Goal: Transaction & Acquisition: Purchase product/service

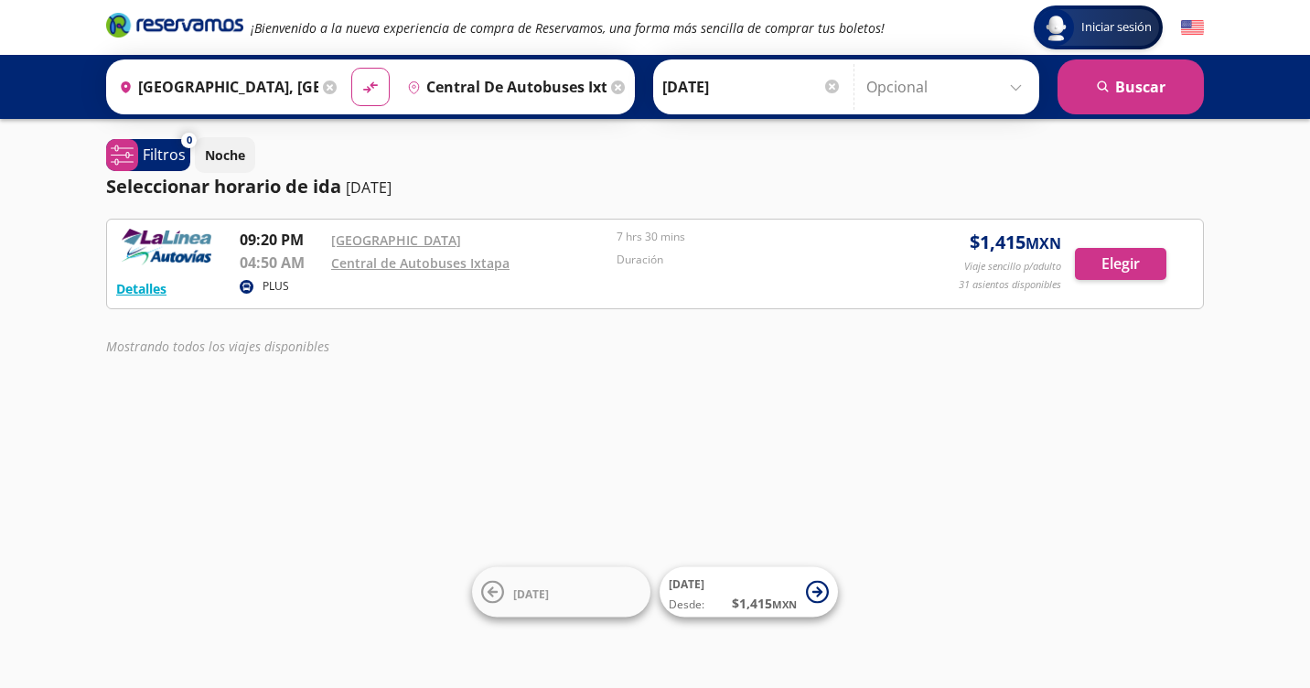
click at [244, 286] on circle at bounding box center [247, 287] width 14 height 14
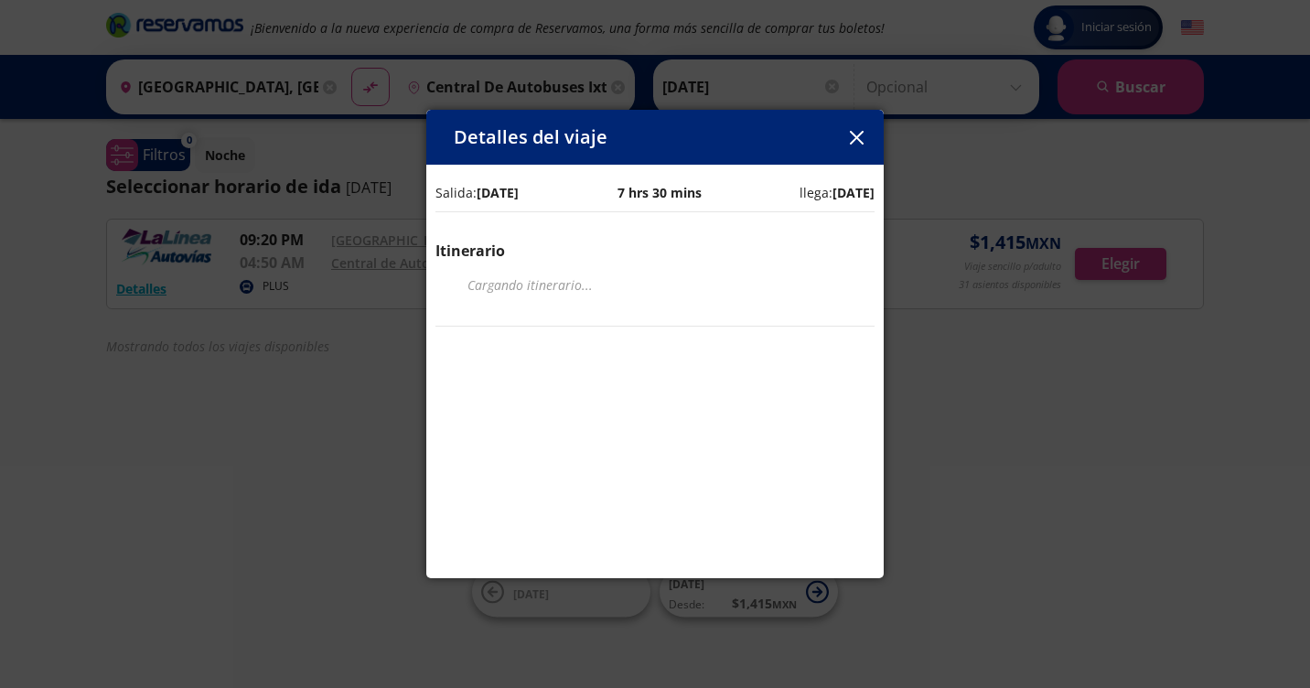
click at [866, 141] on button "button" at bounding box center [855, 136] width 27 height 27
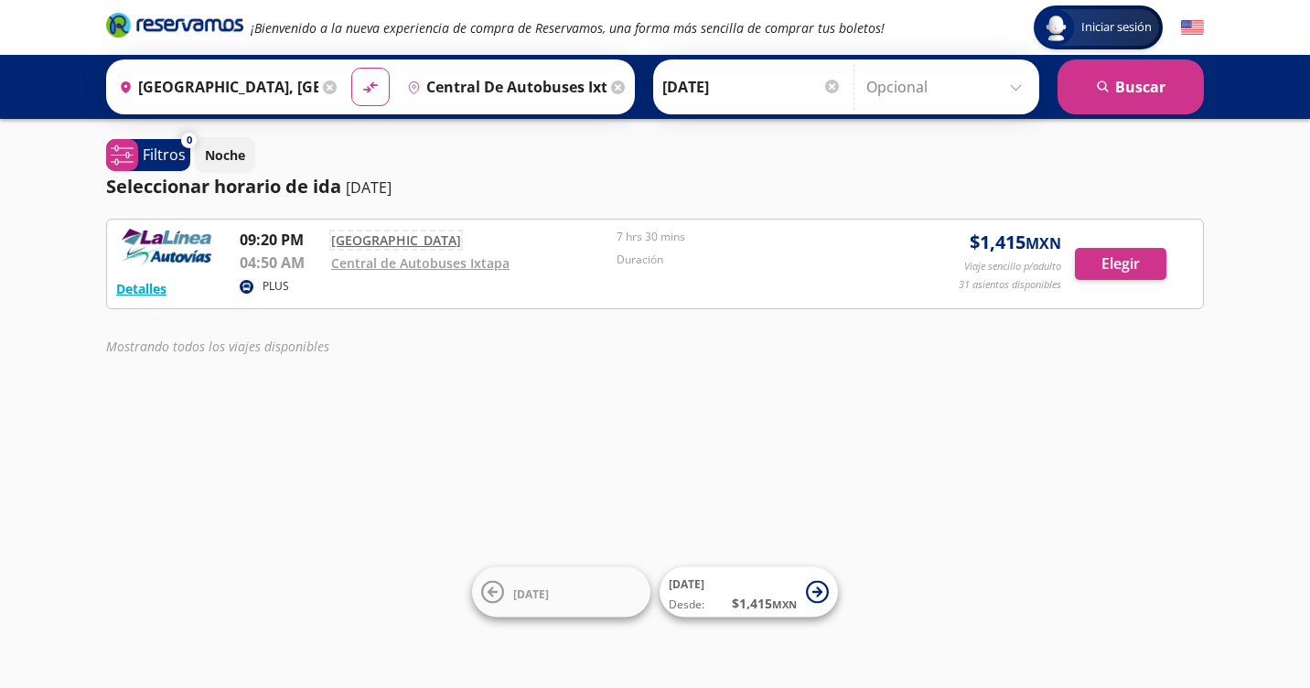
click at [412, 241] on link "[GEOGRAPHIC_DATA]" at bounding box center [396, 239] width 130 height 17
click at [136, 292] on button "Detalles" at bounding box center [141, 288] width 50 height 19
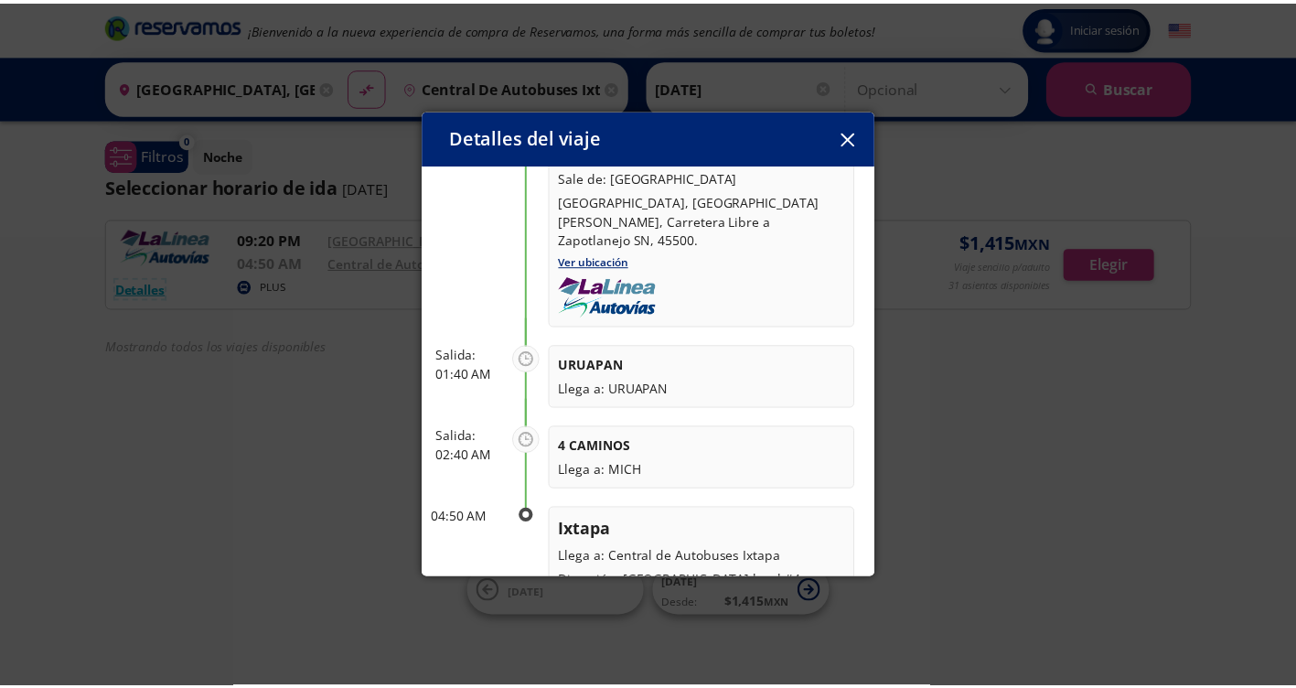
scroll to position [243, 0]
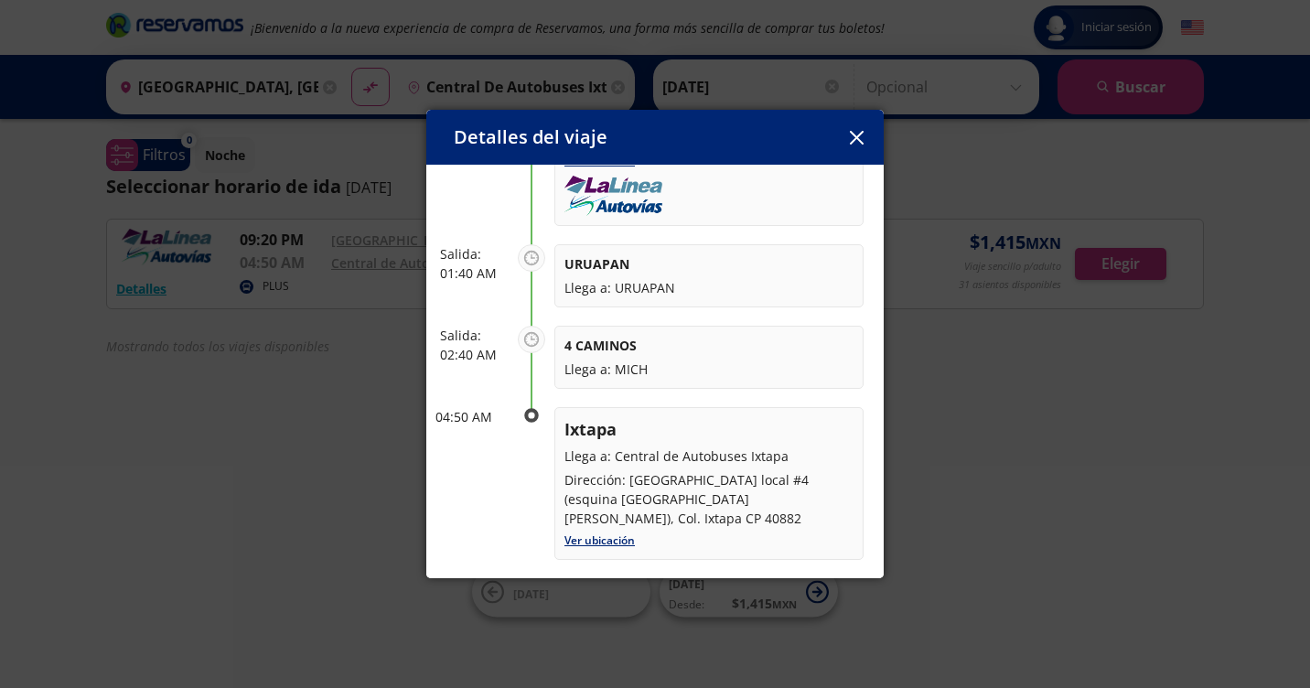
click at [864, 143] on button "button" at bounding box center [855, 136] width 27 height 27
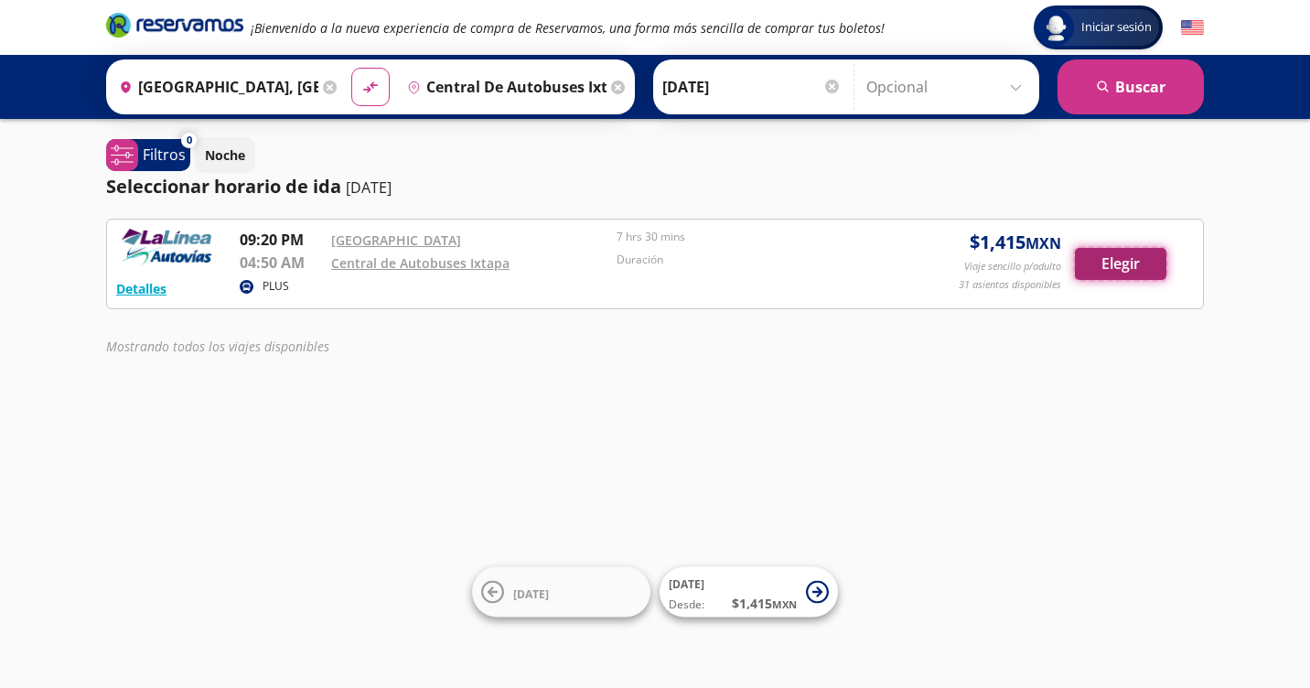
click at [1106, 262] on button "Elegir" at bounding box center [1120, 264] width 91 height 32
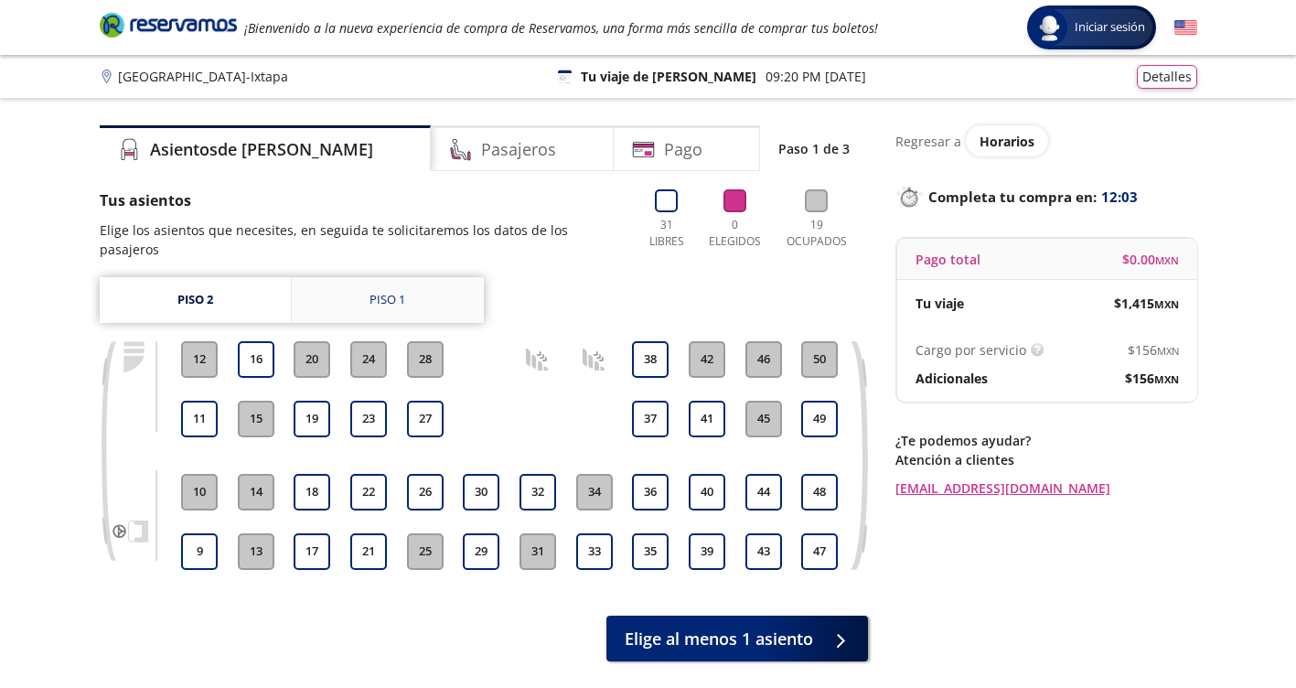
click at [380, 291] on div "Piso 1" at bounding box center [387, 300] width 36 height 18
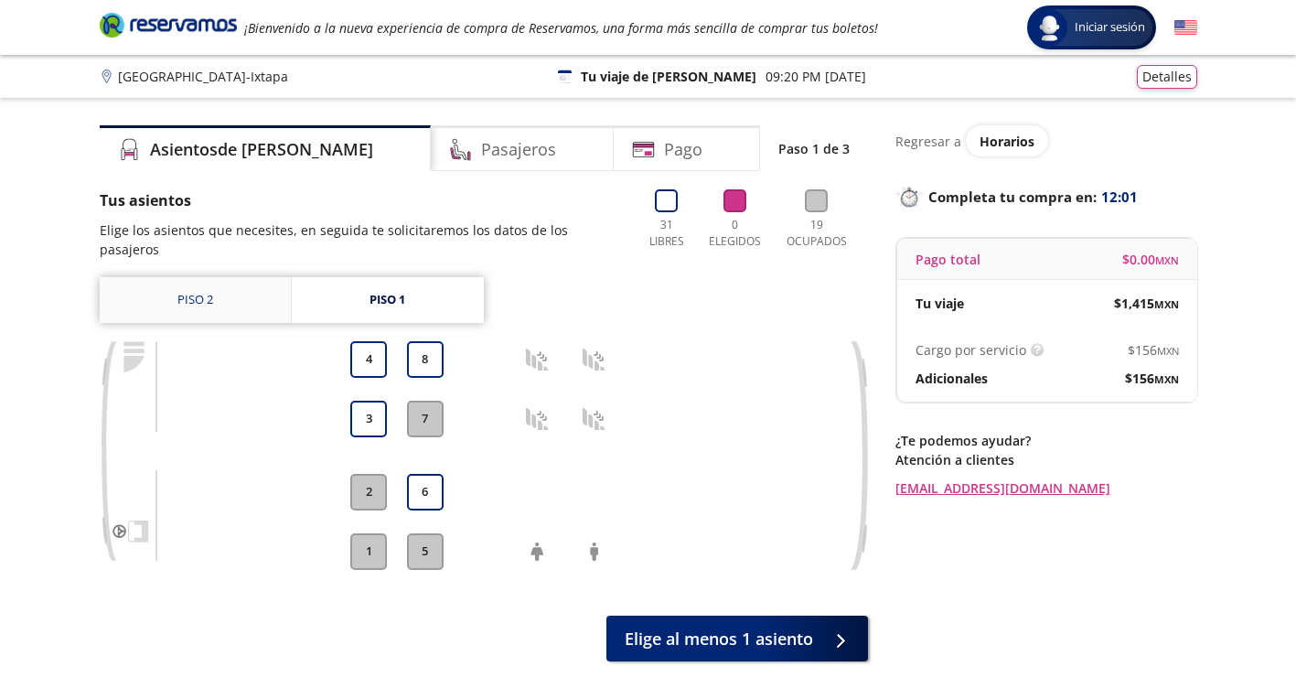
click at [209, 284] on link "Piso 2" at bounding box center [195, 300] width 191 height 46
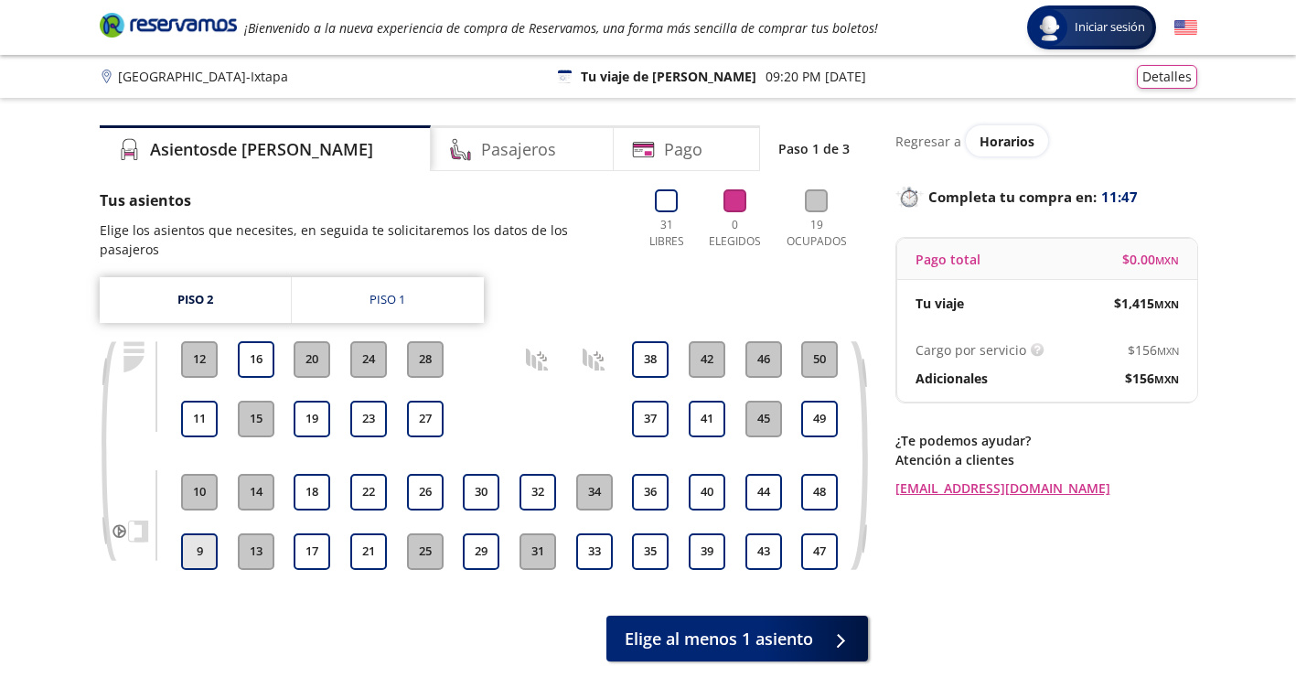
click at [199, 533] on button "9" at bounding box center [199, 551] width 37 height 37
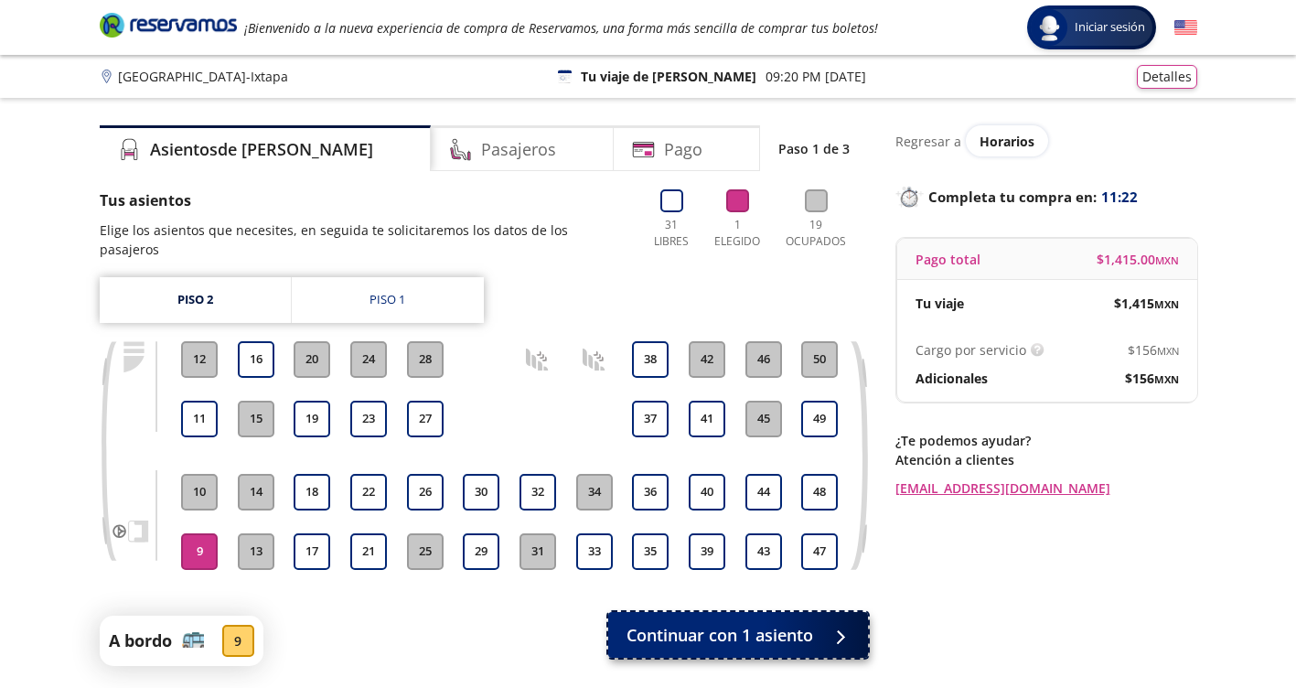
click at [723, 624] on span "Continuar con 1 asiento" at bounding box center [719, 635] width 187 height 25
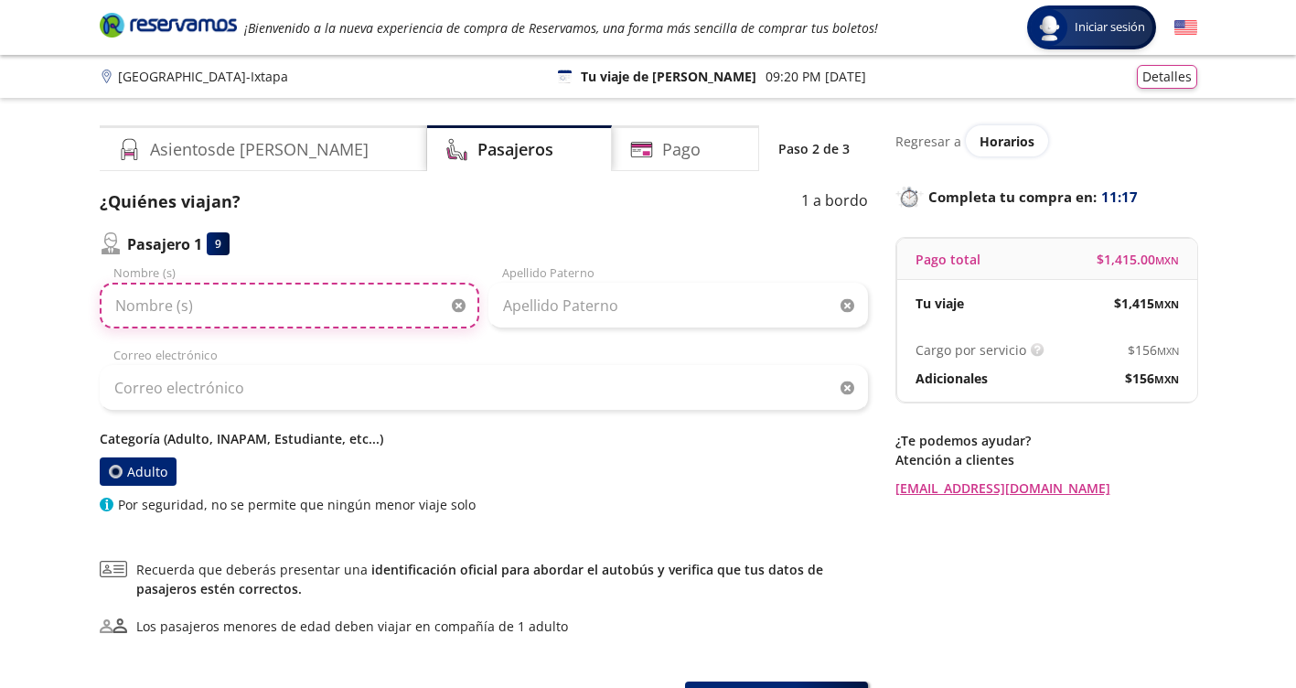
click at [192, 297] on input "Nombre (s)" at bounding box center [290, 306] width 380 height 46
type input "[PERSON_NAME]"
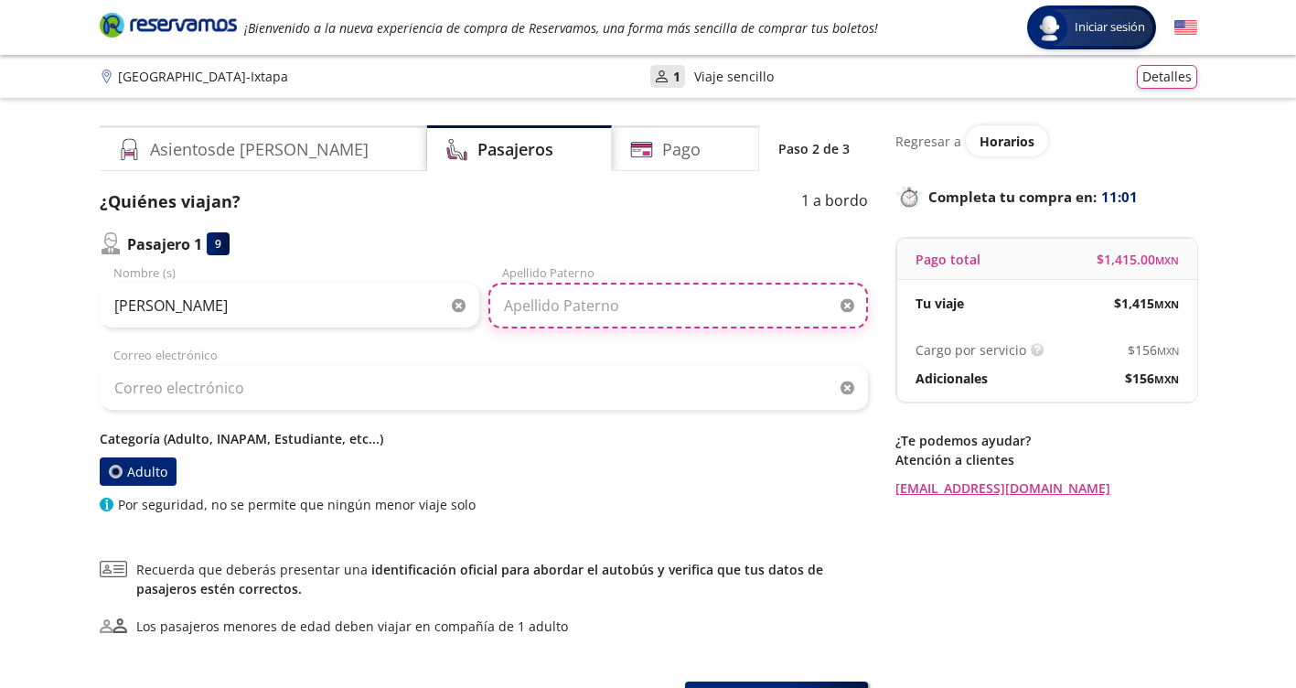
click at [534, 311] on input "Apellido Paterno" at bounding box center [678, 306] width 380 height 46
type input "[PERSON_NAME]"
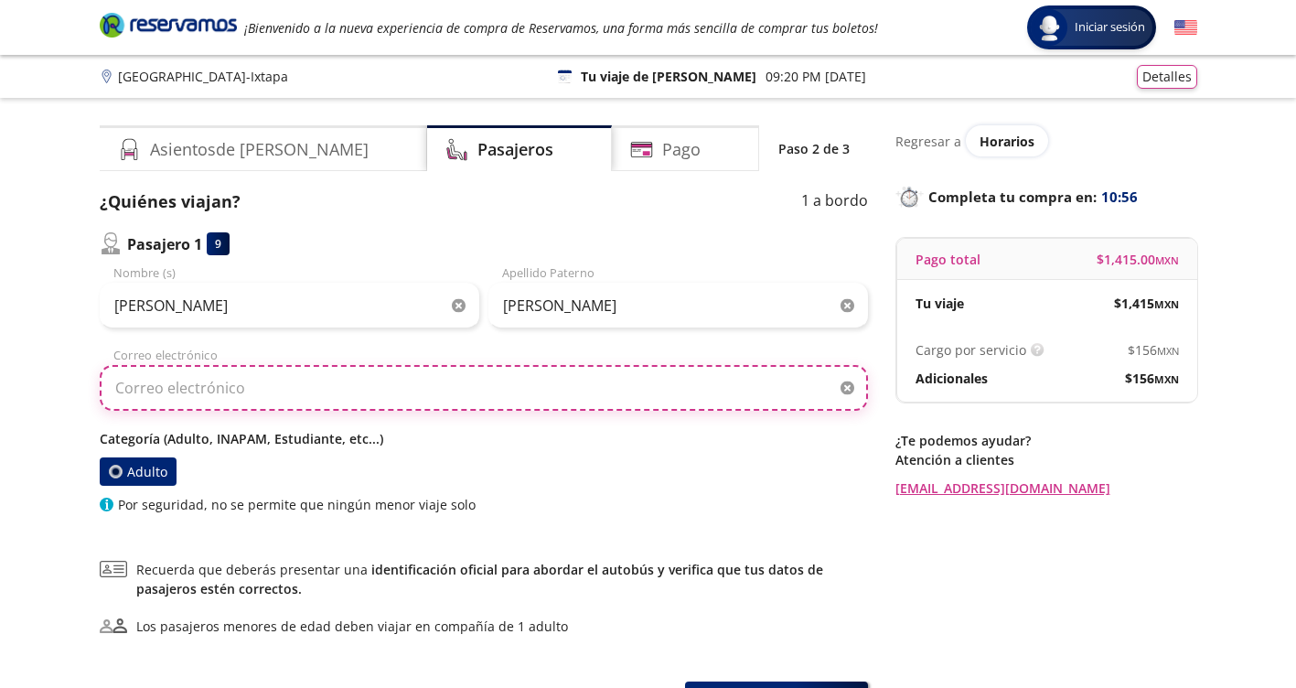
click at [302, 385] on input "Correo electrónico" at bounding box center [484, 388] width 768 height 46
type input "[EMAIL_ADDRESS][DOMAIN_NAME]"
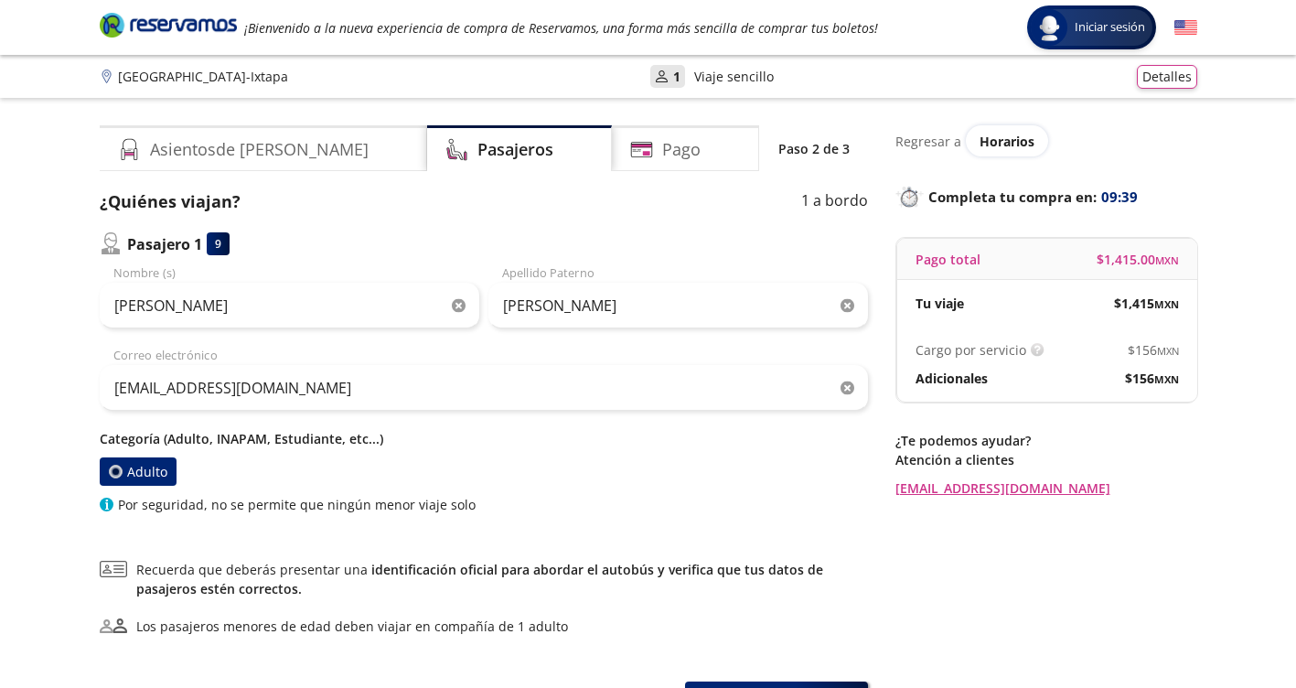
click at [798, 528] on div "¿Quiénes viajan? 1 a bordo Pasajero 1 9 [PERSON_NAME] Nombre (s) [PERSON_NAME] …" at bounding box center [484, 458] width 768 height 538
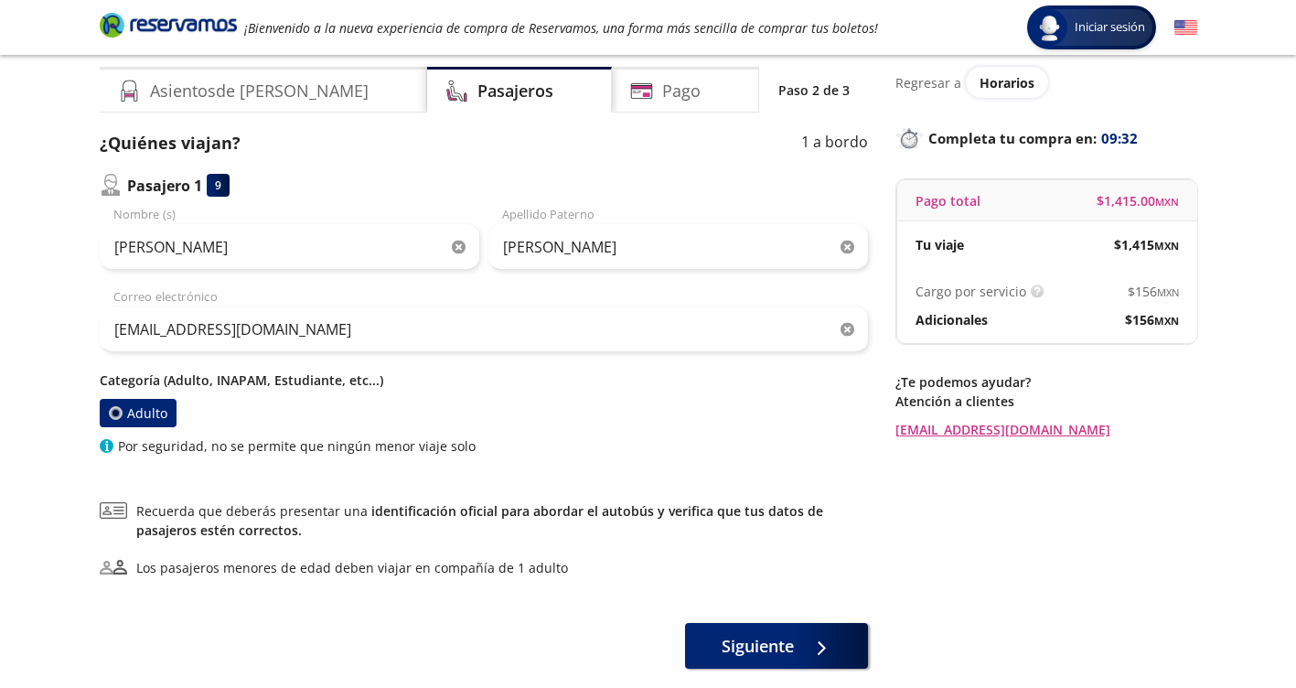
scroll to position [91, 0]
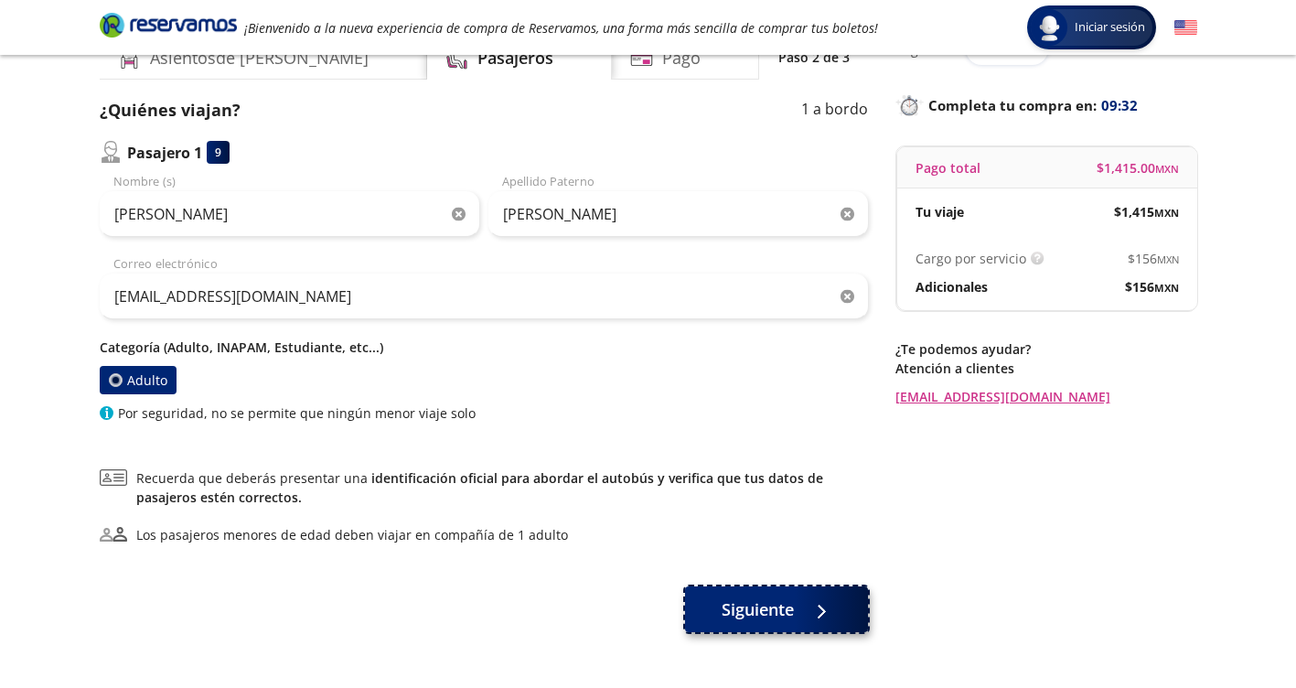
click at [743, 611] on span "Siguiente" at bounding box center [758, 609] width 72 height 25
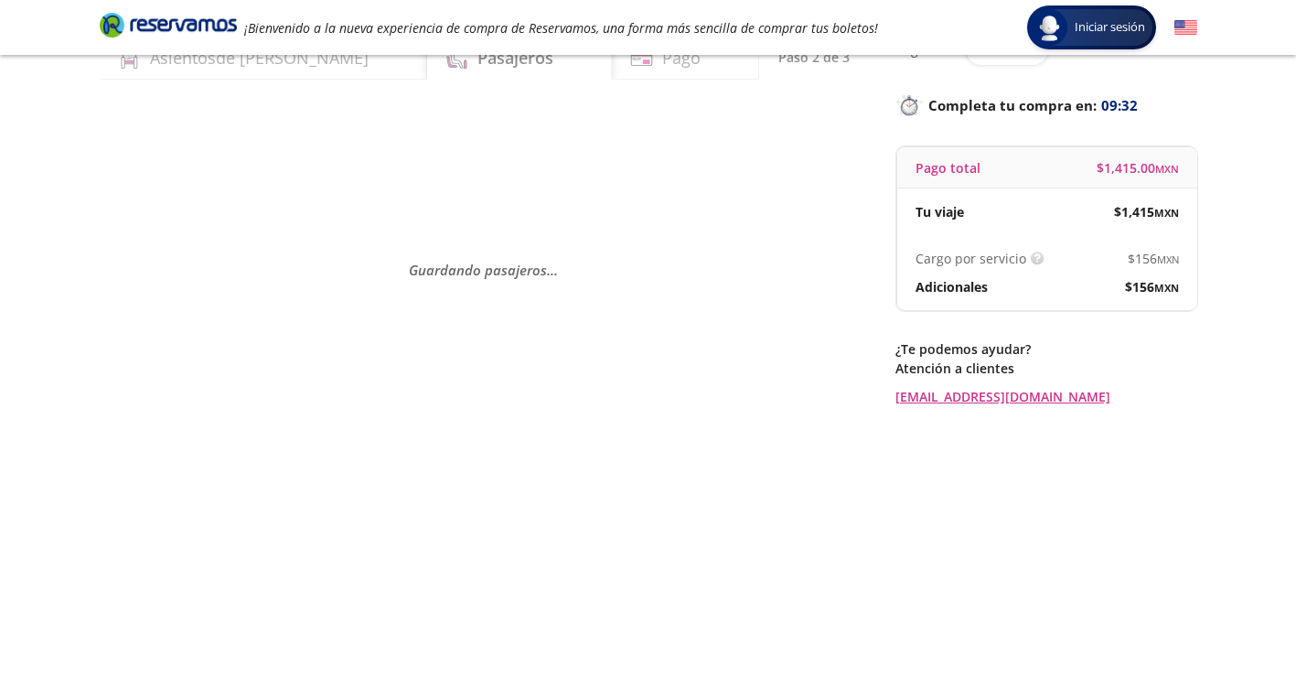
scroll to position [0, 0]
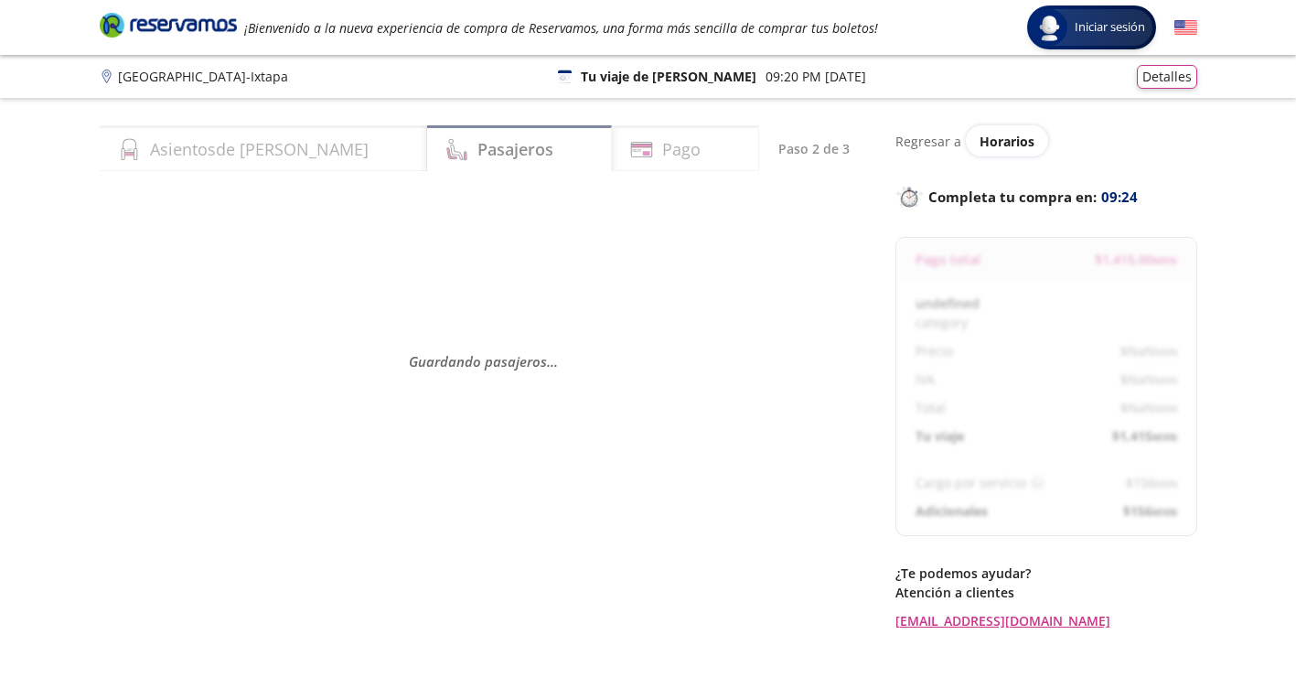
select select "MX"
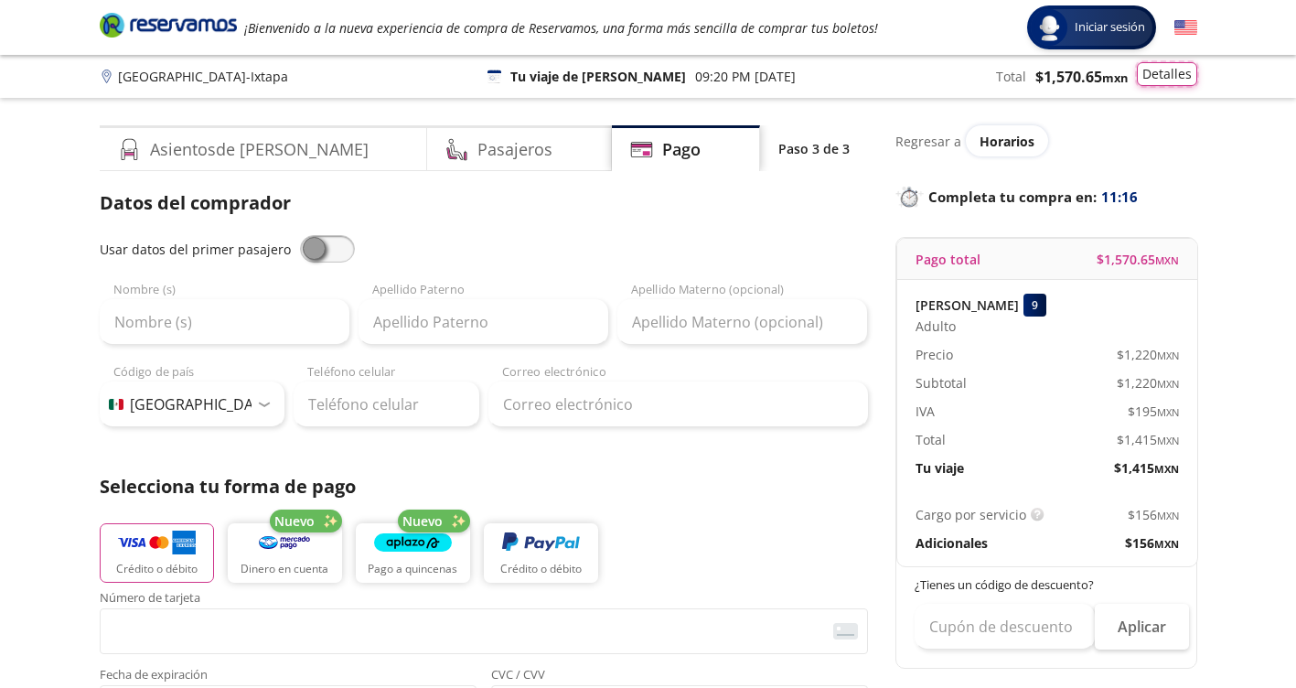
click at [1182, 74] on button "Detalles" at bounding box center [1167, 74] width 60 height 24
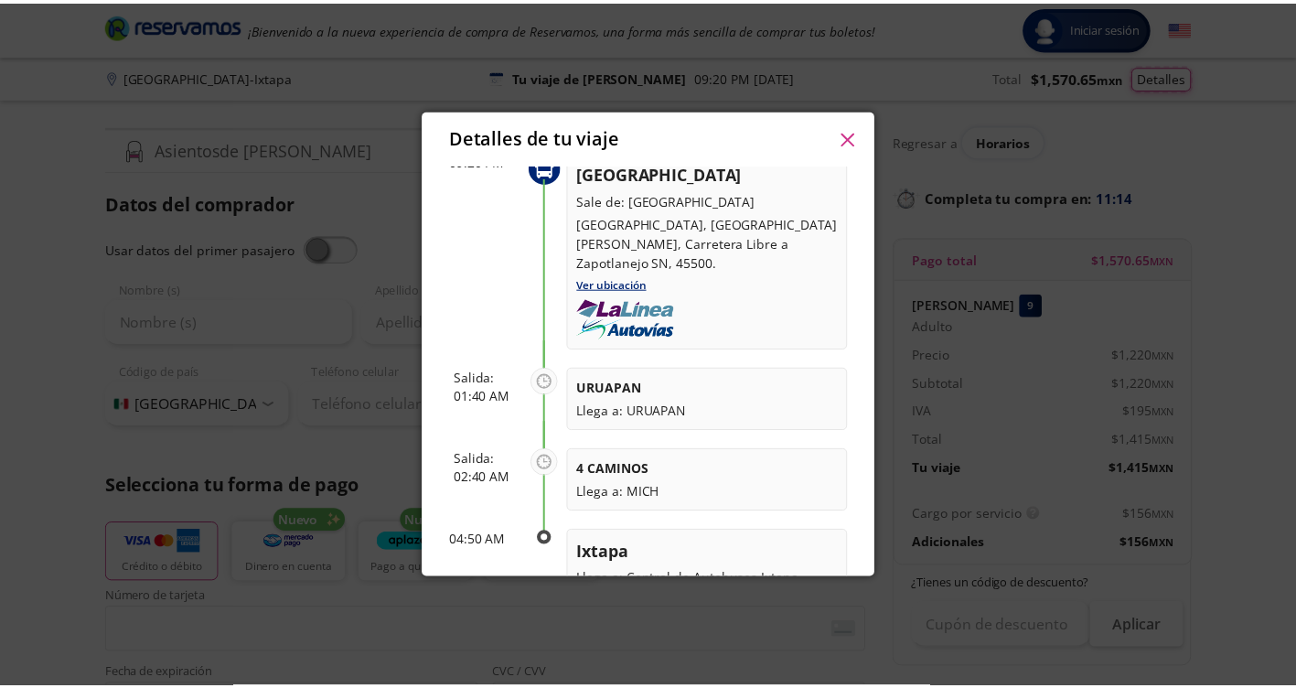
scroll to position [250, 0]
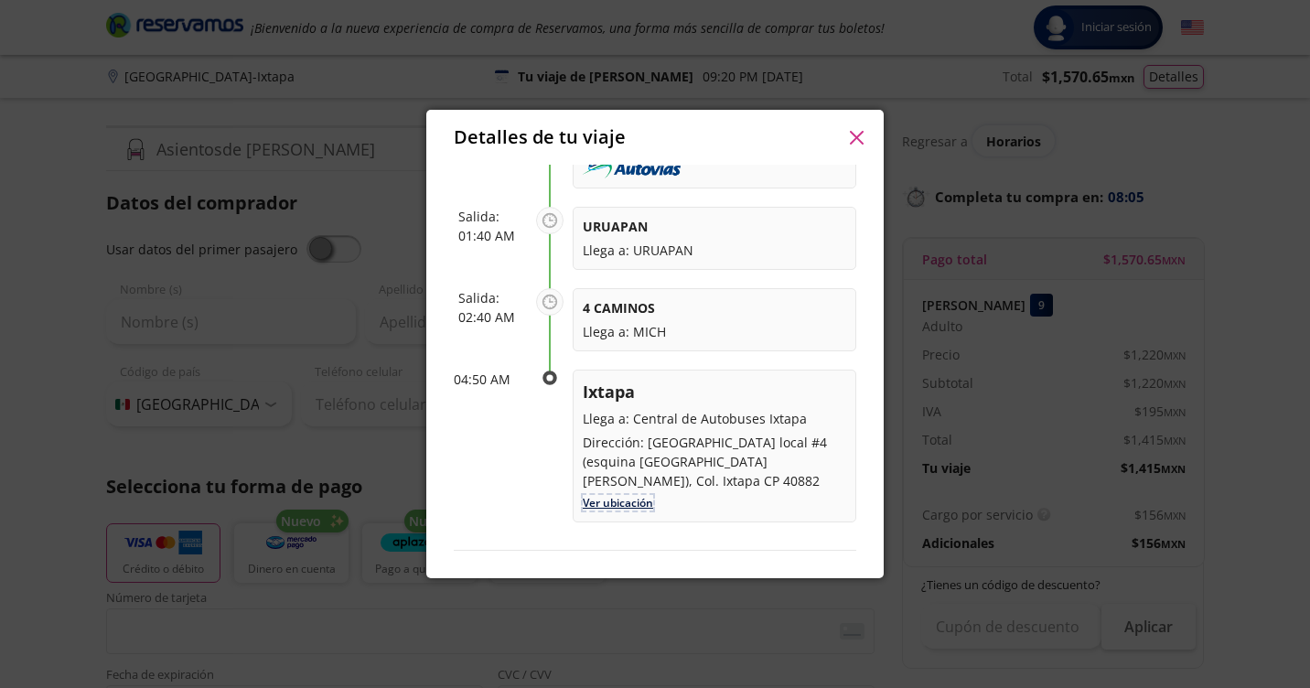
click at [638, 508] on link "Ver ubicación" at bounding box center [618, 503] width 70 height 16
click at [850, 141] on icon "button" at bounding box center [857, 138] width 14 height 14
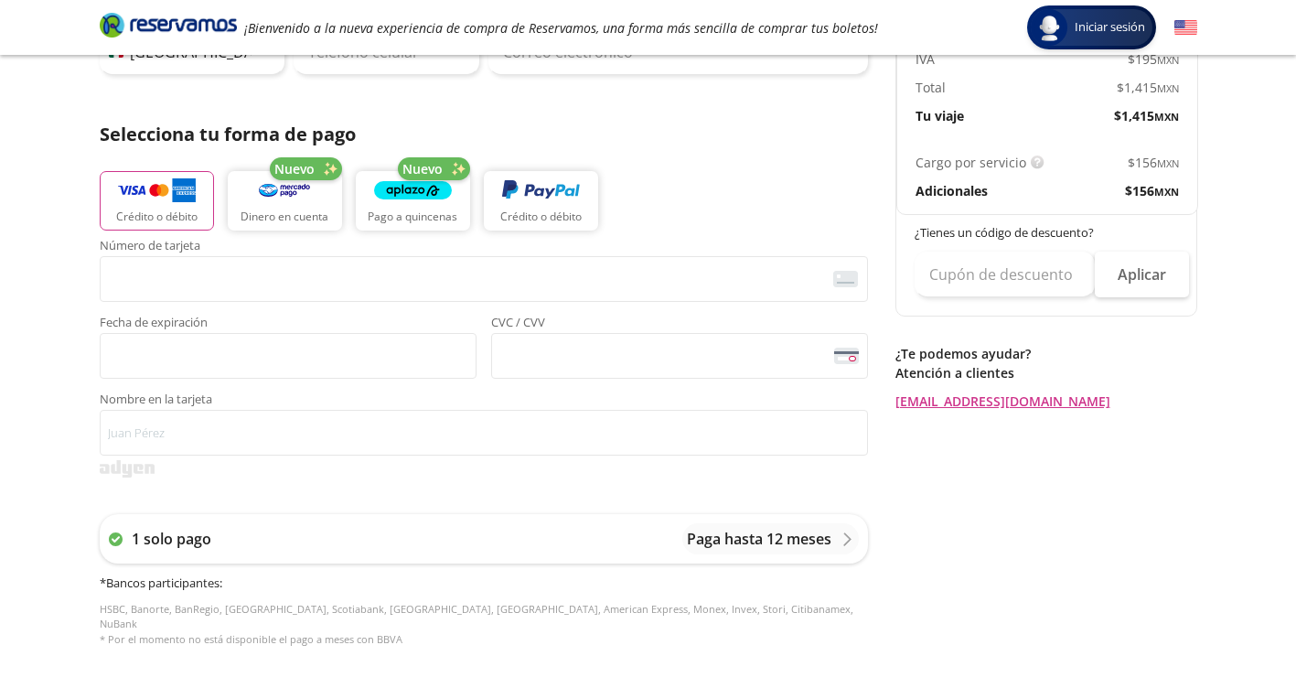
scroll to position [549, 0]
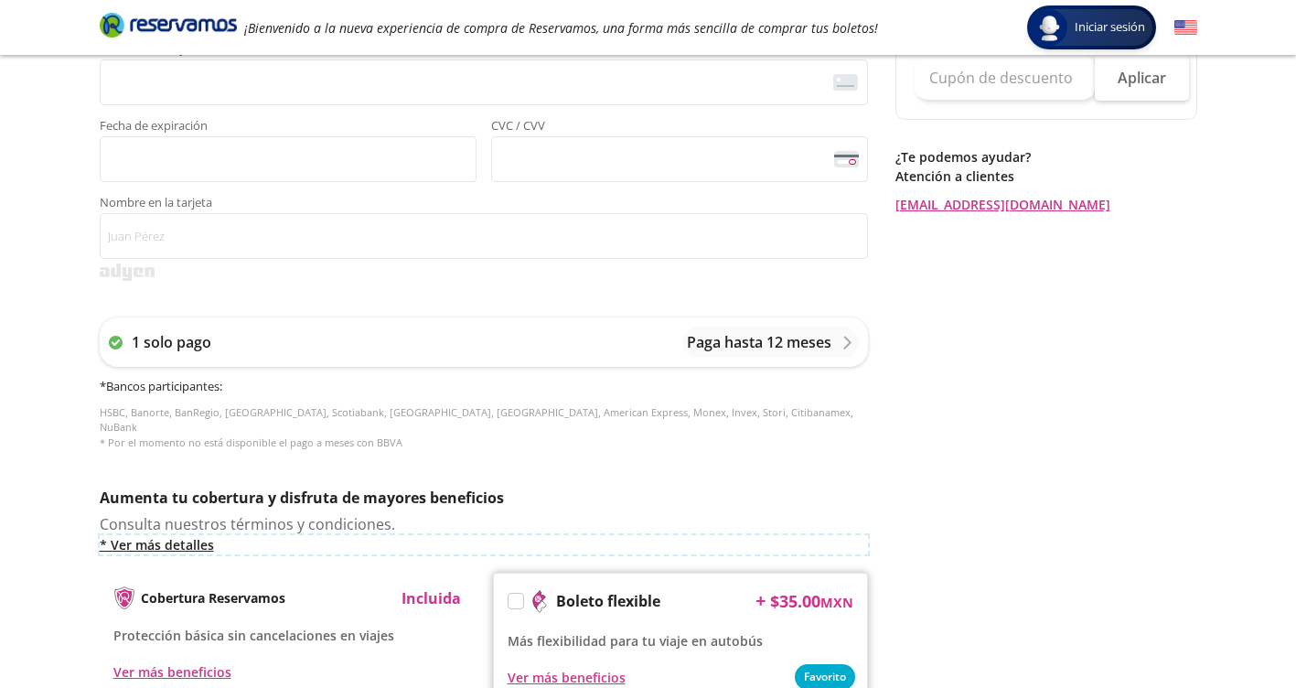
click at [196, 535] on link "* Ver más detalles" at bounding box center [484, 544] width 768 height 19
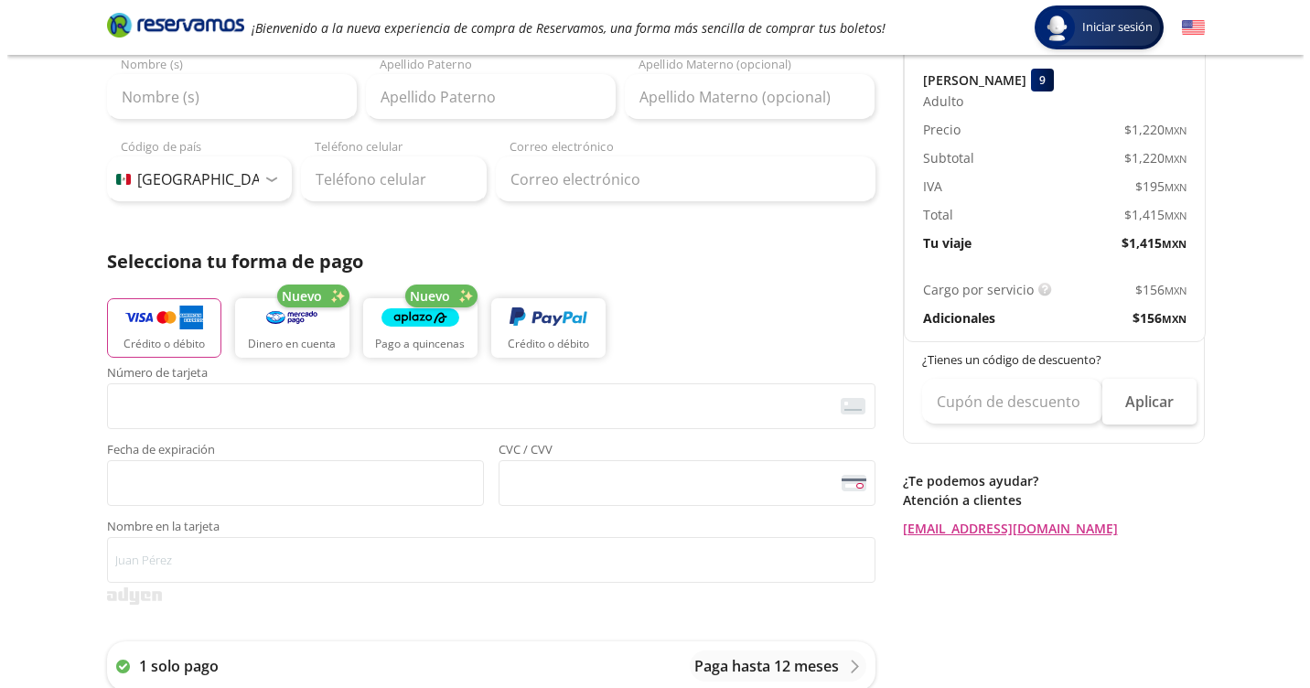
scroll to position [0, 0]
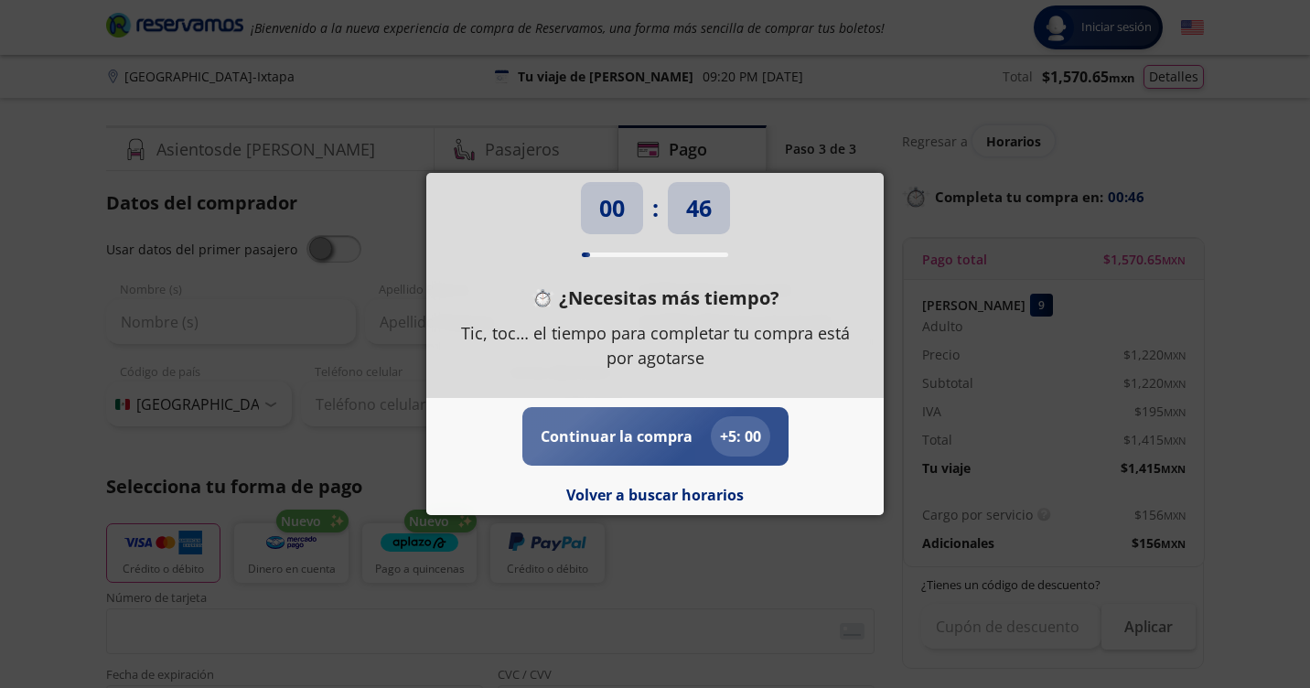
click at [743, 435] on p "+ 5 : 00" at bounding box center [740, 436] width 41 height 22
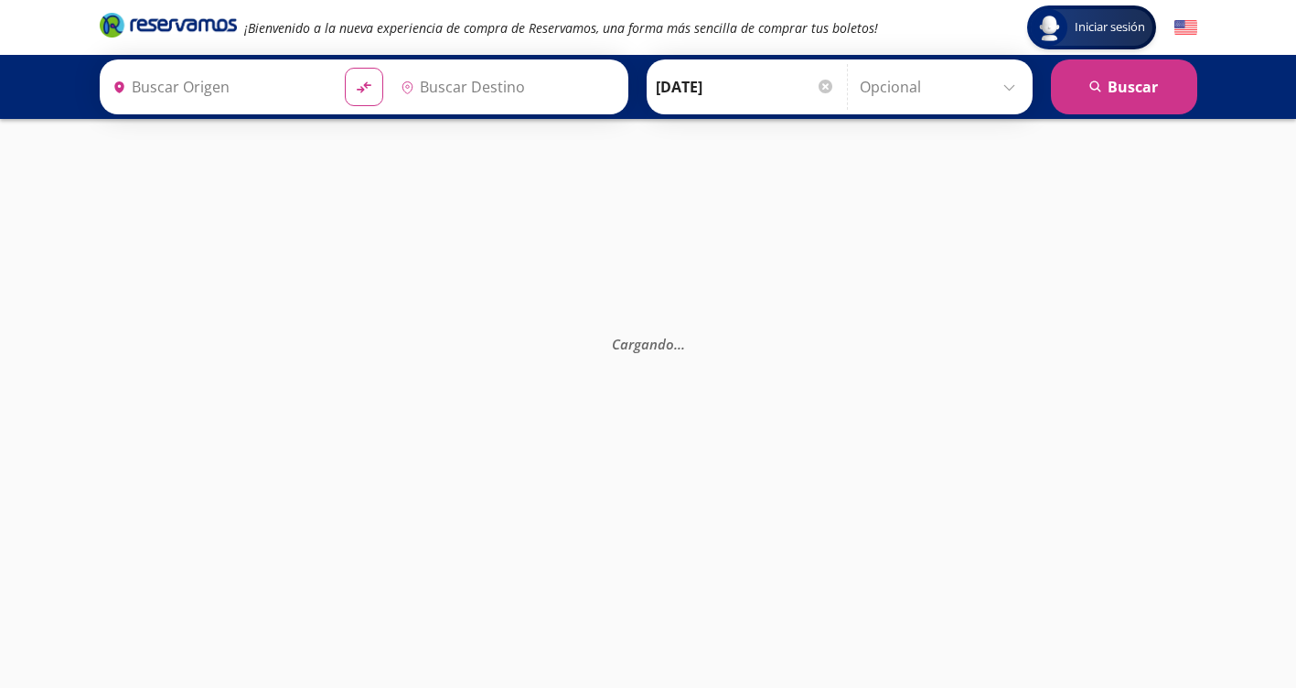
type input "[GEOGRAPHIC_DATA], [GEOGRAPHIC_DATA]"
type input "Central de Autobuses Ixtapa, [GEOGRAPHIC_DATA]"
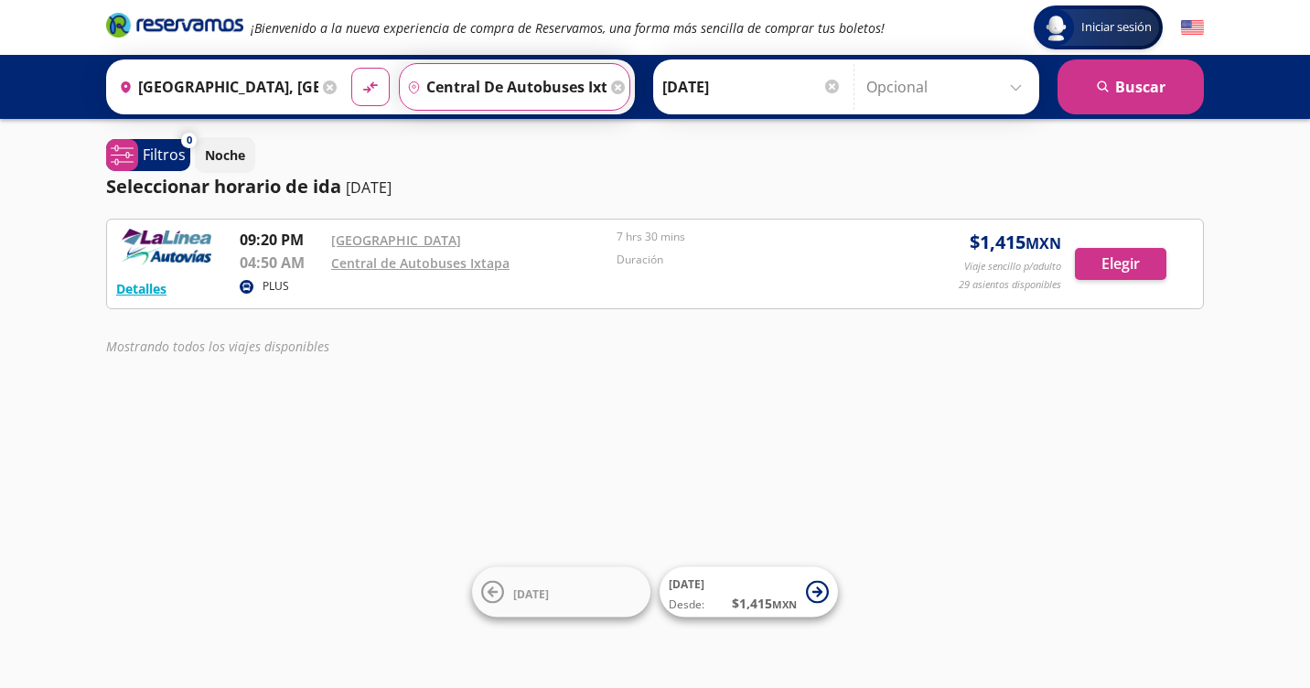
click at [530, 88] on input "Central de Autobuses Ixtapa, [GEOGRAPHIC_DATA]" at bounding box center [503, 87] width 207 height 46
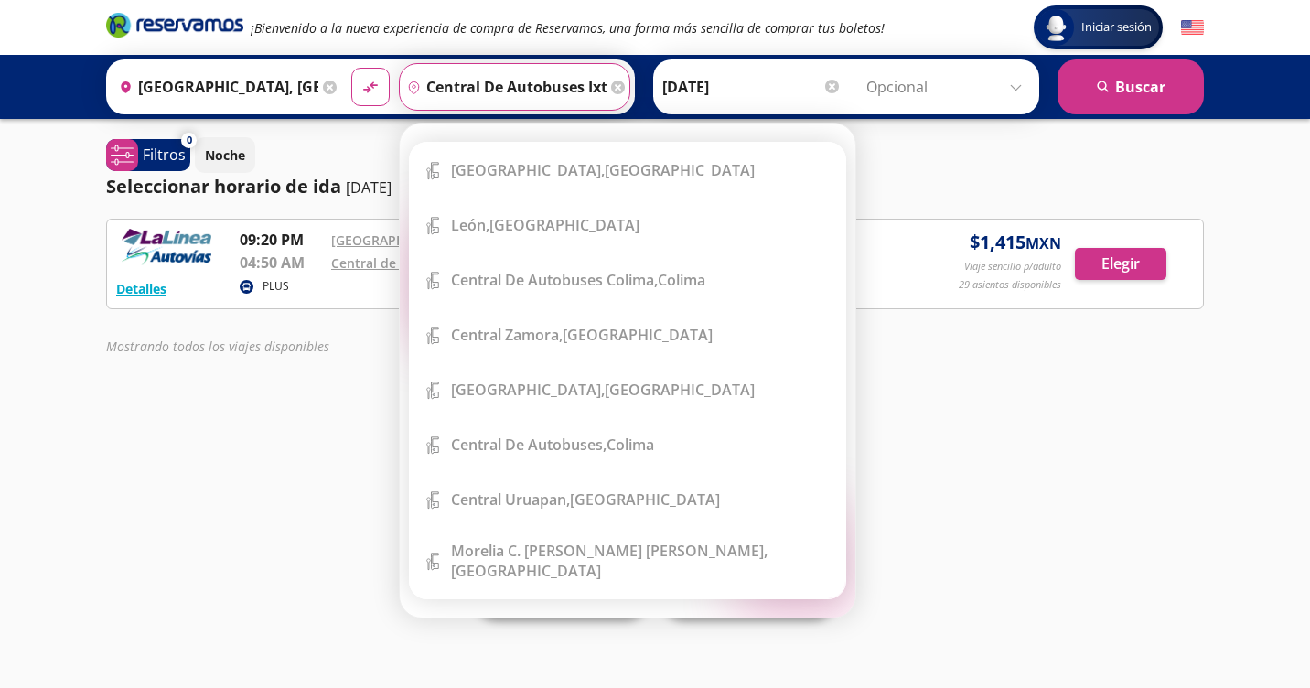
click at [1092, 442] on div "Iniciar sesión Iniciar sesión ¡Bienvenido a la nueva experiencia de compra de R…" at bounding box center [655, 344] width 1310 height 688
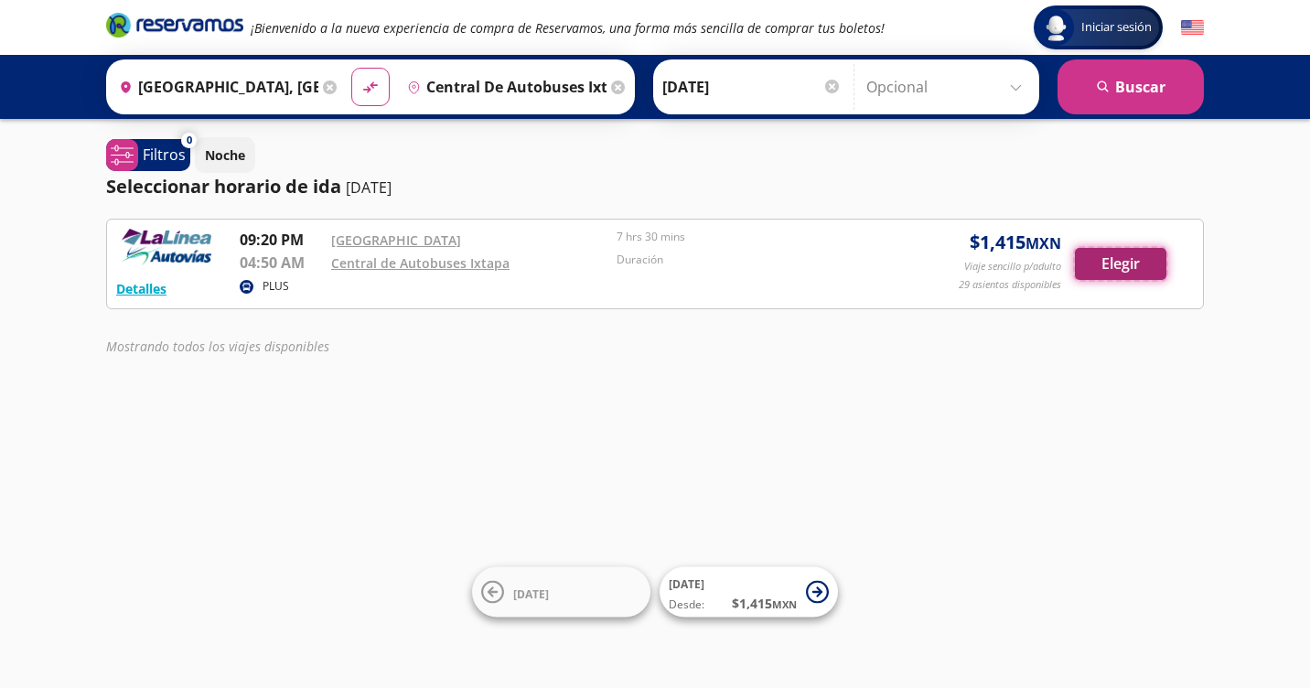
click at [1125, 260] on button "Elegir" at bounding box center [1120, 264] width 91 height 32
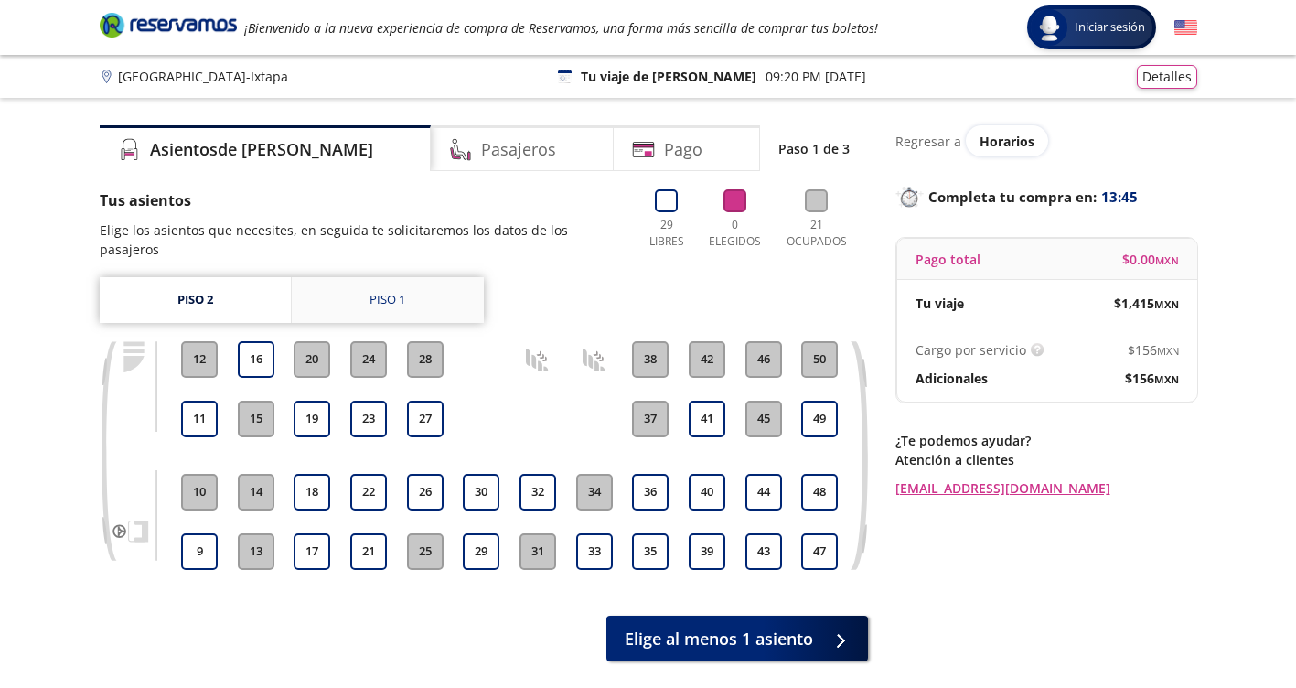
click at [393, 291] on div "Piso 1" at bounding box center [387, 300] width 36 height 18
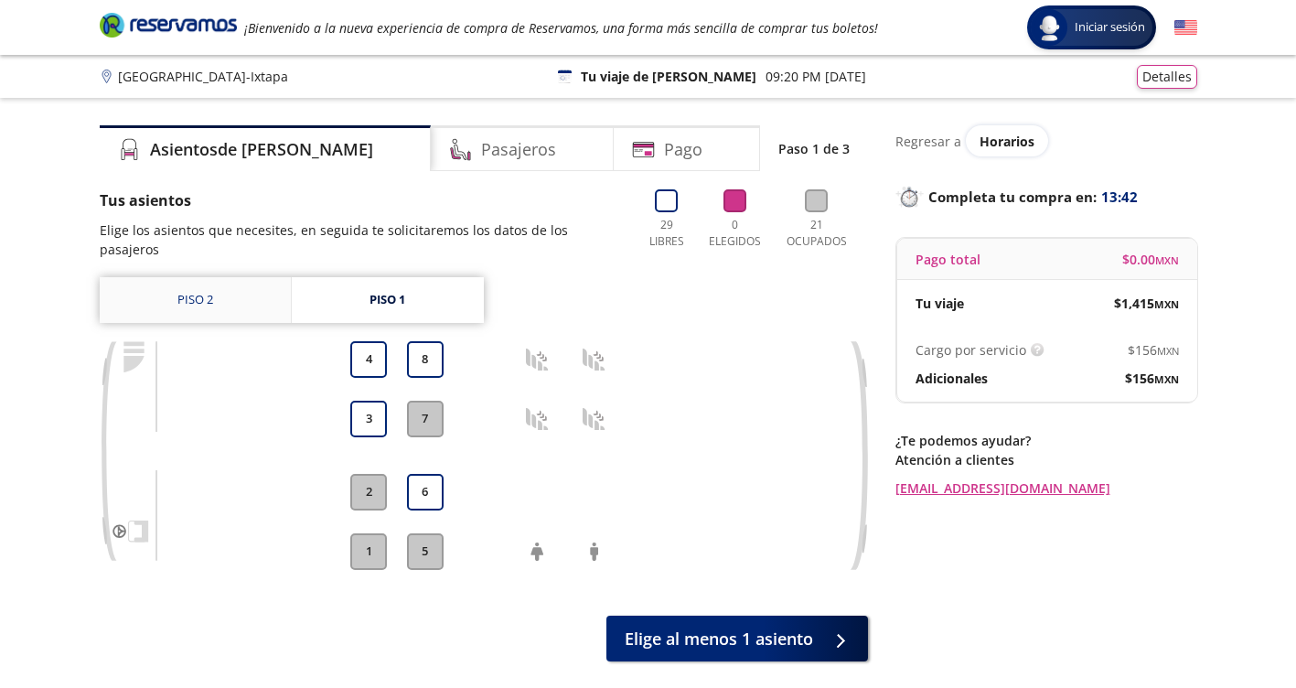
click at [198, 277] on link "Piso 2" at bounding box center [195, 300] width 191 height 46
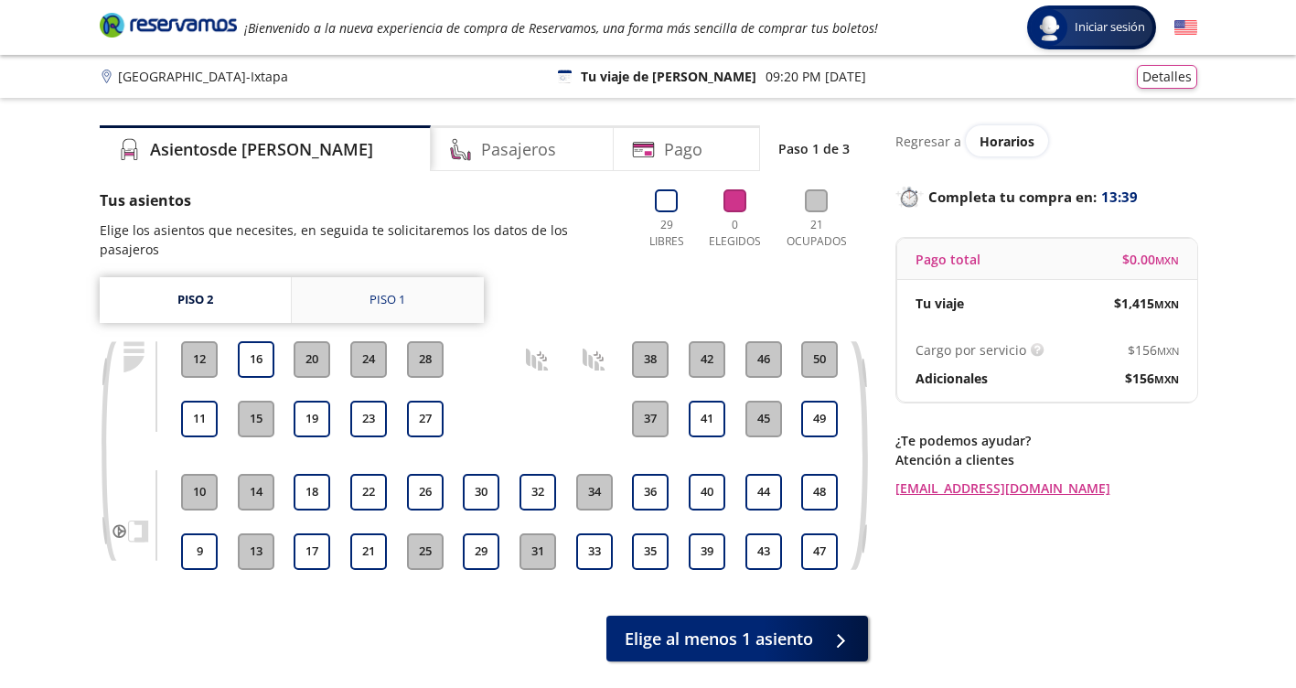
click at [398, 291] on div "Piso 1" at bounding box center [387, 300] width 36 height 18
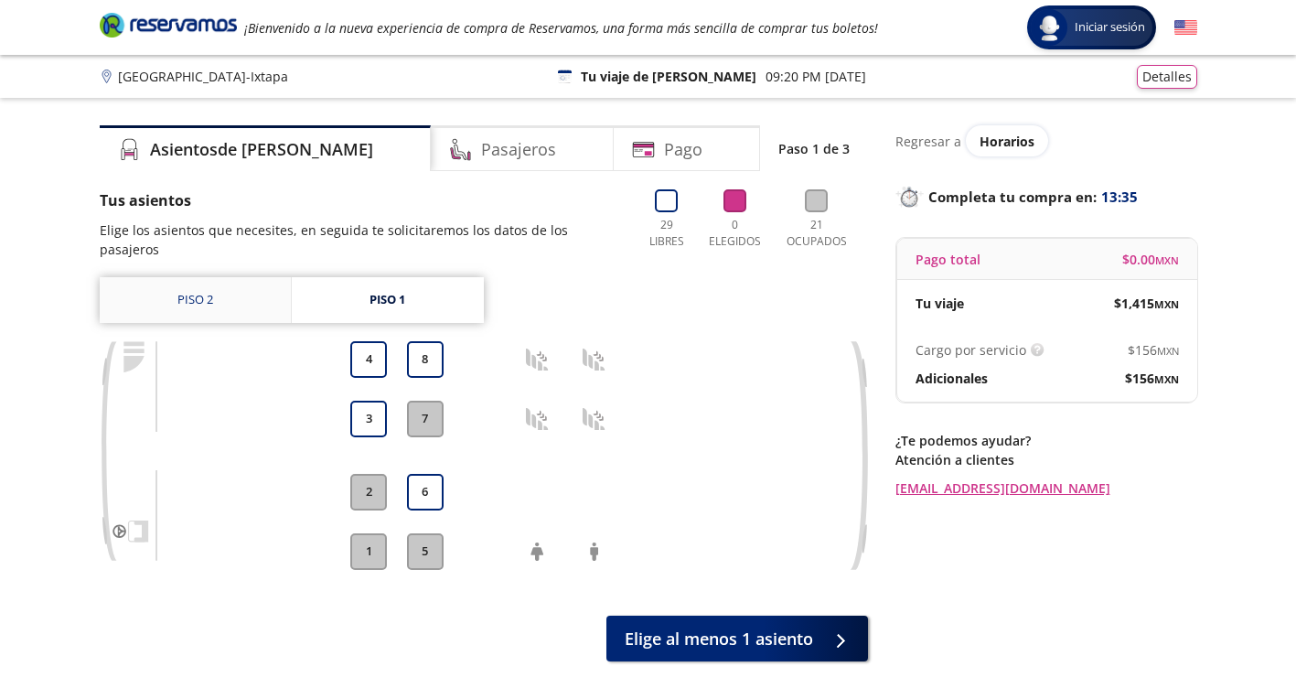
click at [219, 284] on link "Piso 2" at bounding box center [195, 300] width 191 height 46
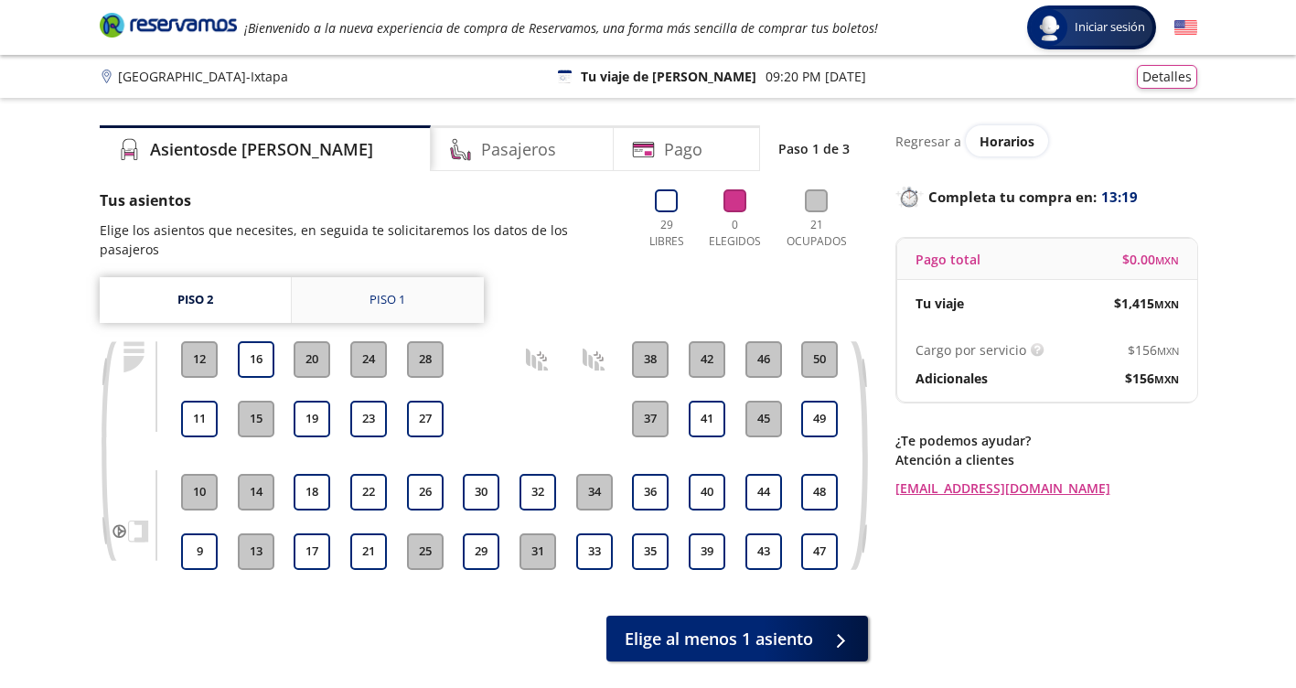
click at [401, 291] on div "Piso 1" at bounding box center [387, 300] width 36 height 18
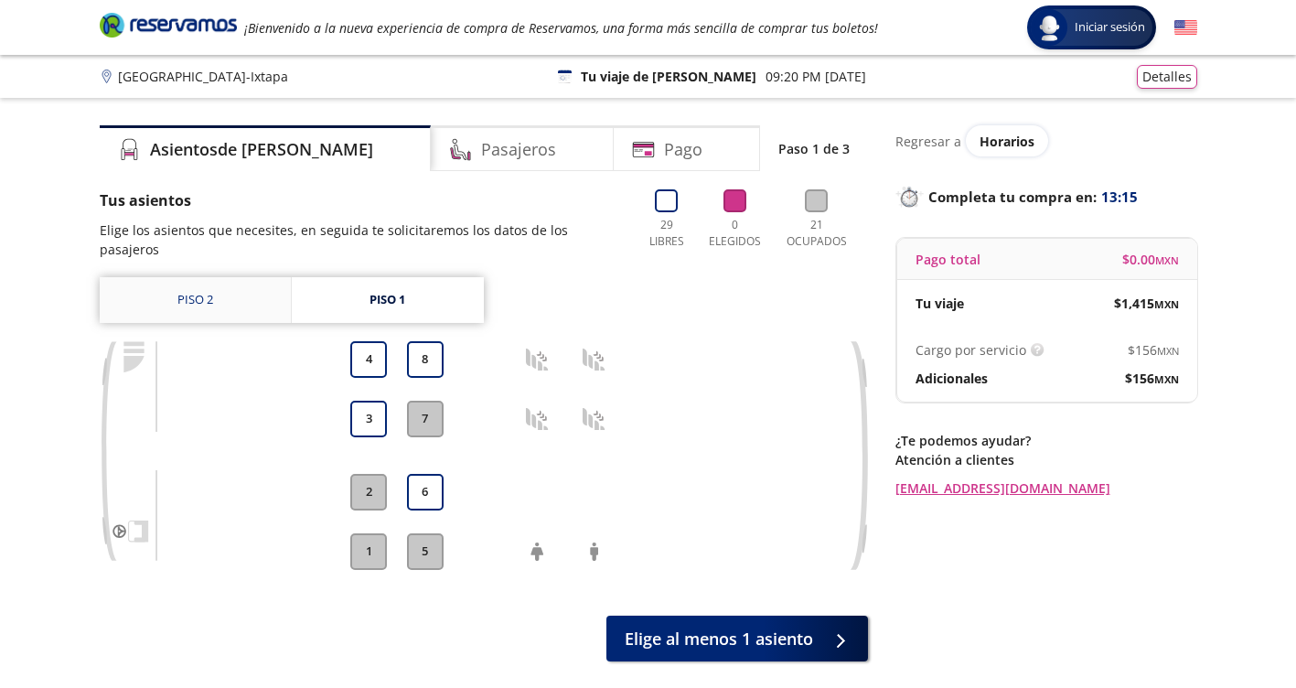
click at [235, 284] on link "Piso 2" at bounding box center [195, 300] width 191 height 46
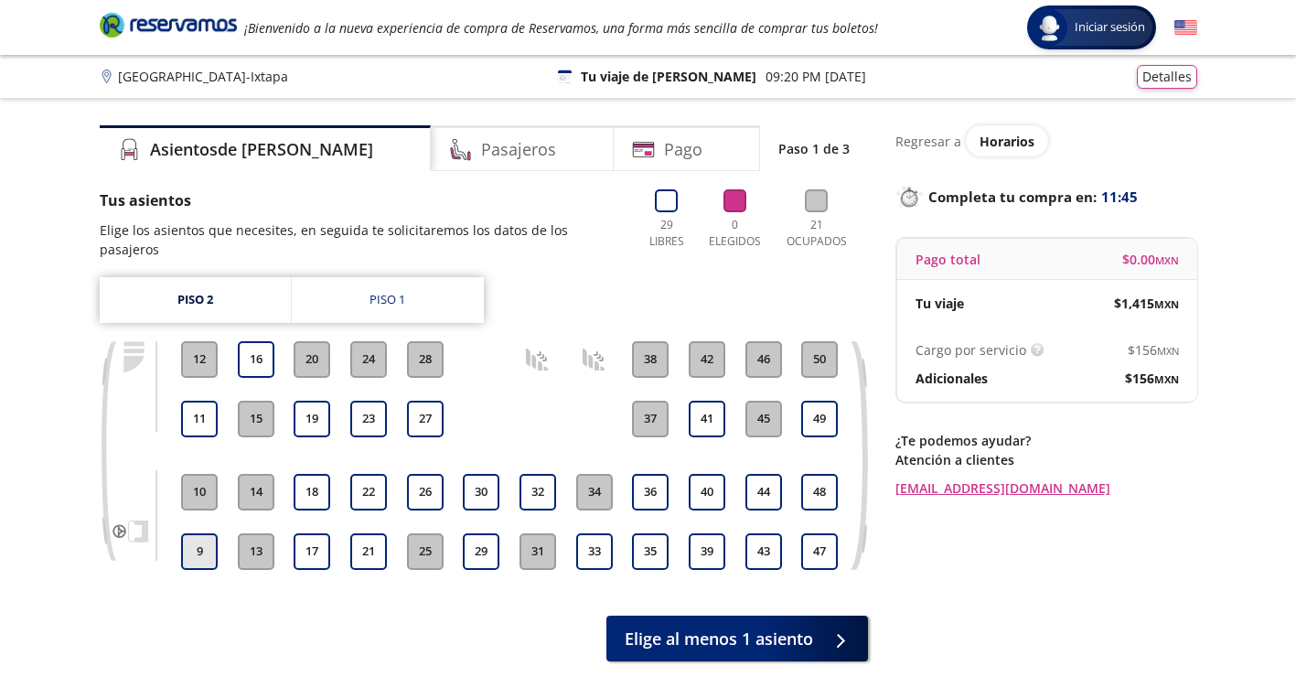
click at [205, 534] on button "9" at bounding box center [199, 551] width 37 height 37
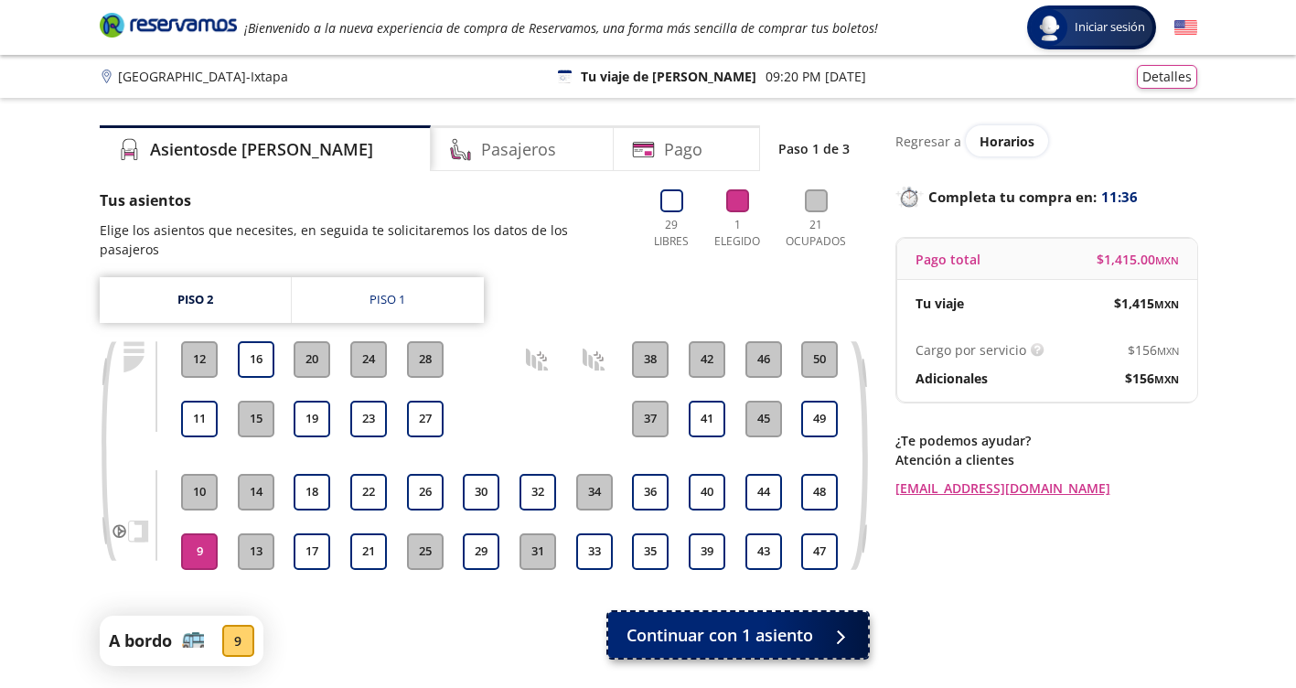
click at [693, 623] on span "Continuar con 1 asiento" at bounding box center [719, 635] width 187 height 25
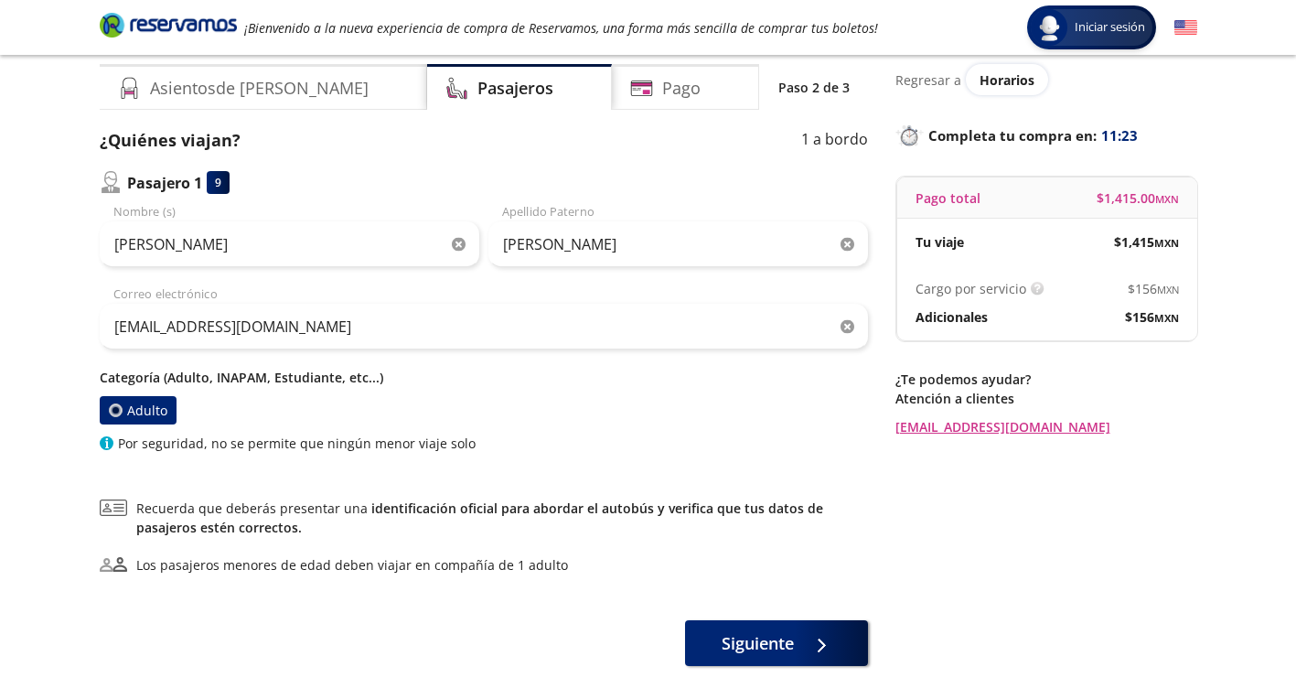
scroll to position [91, 0]
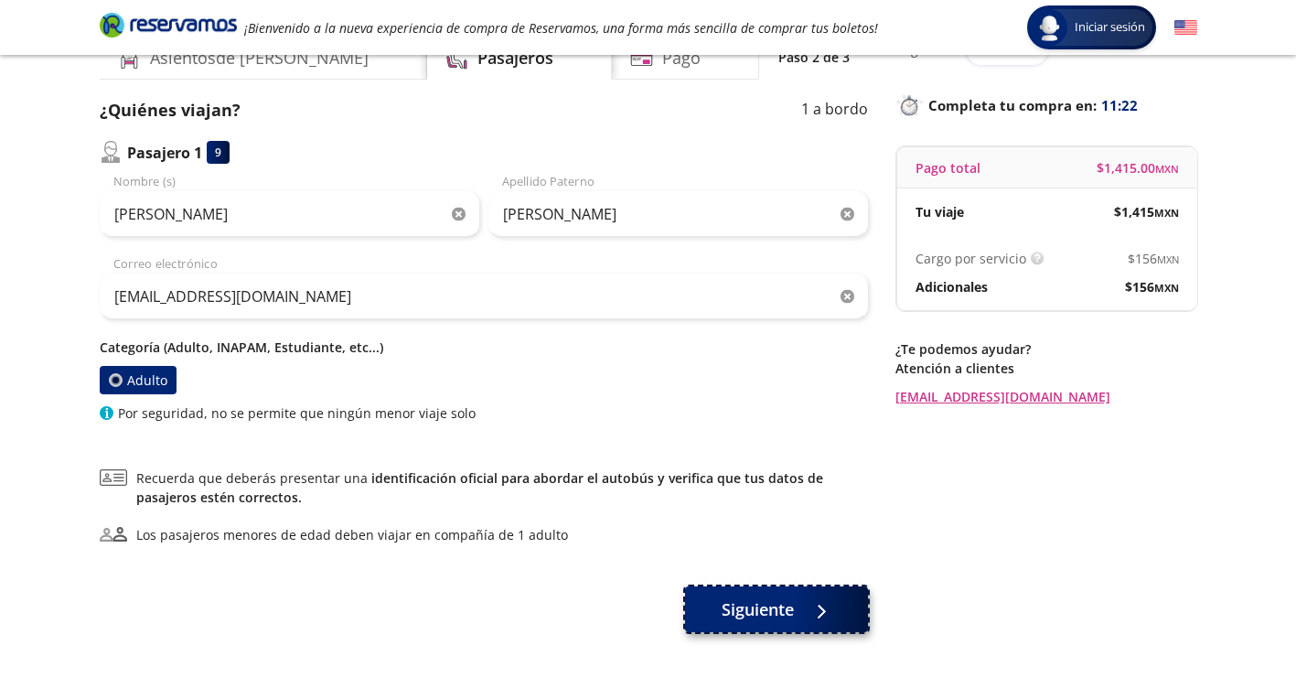
click at [740, 603] on span "Siguiente" at bounding box center [758, 609] width 72 height 25
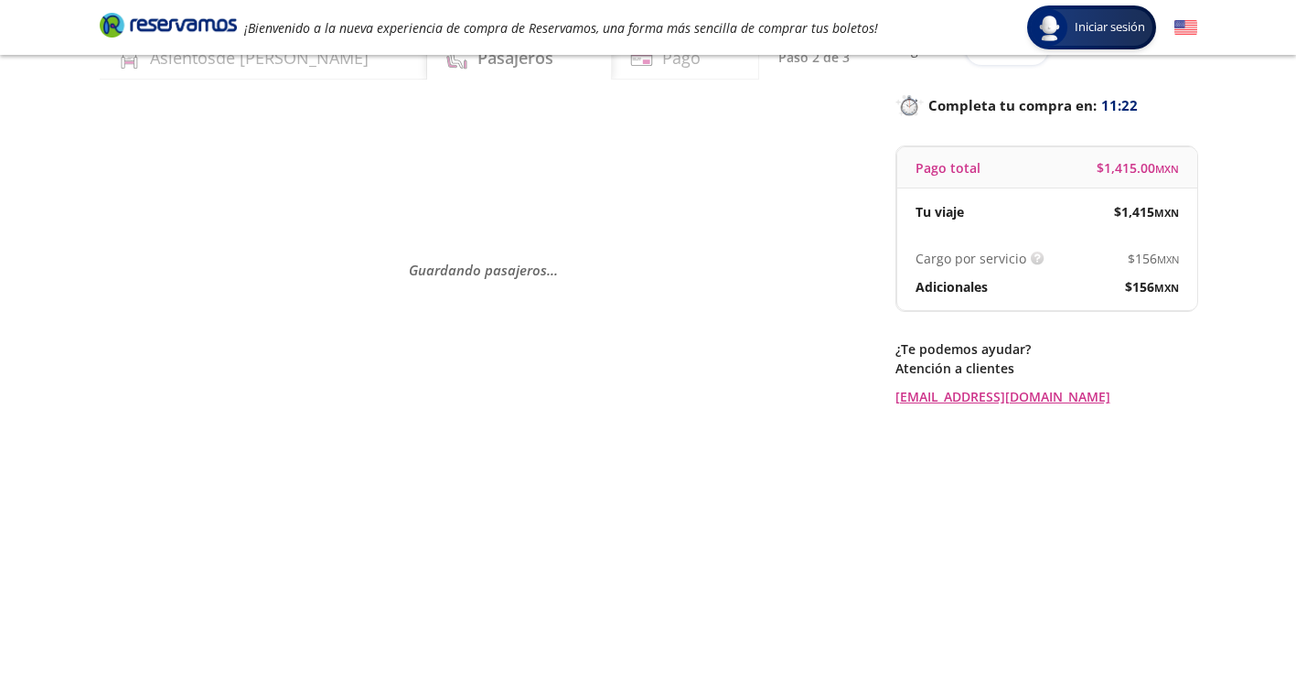
scroll to position [0, 0]
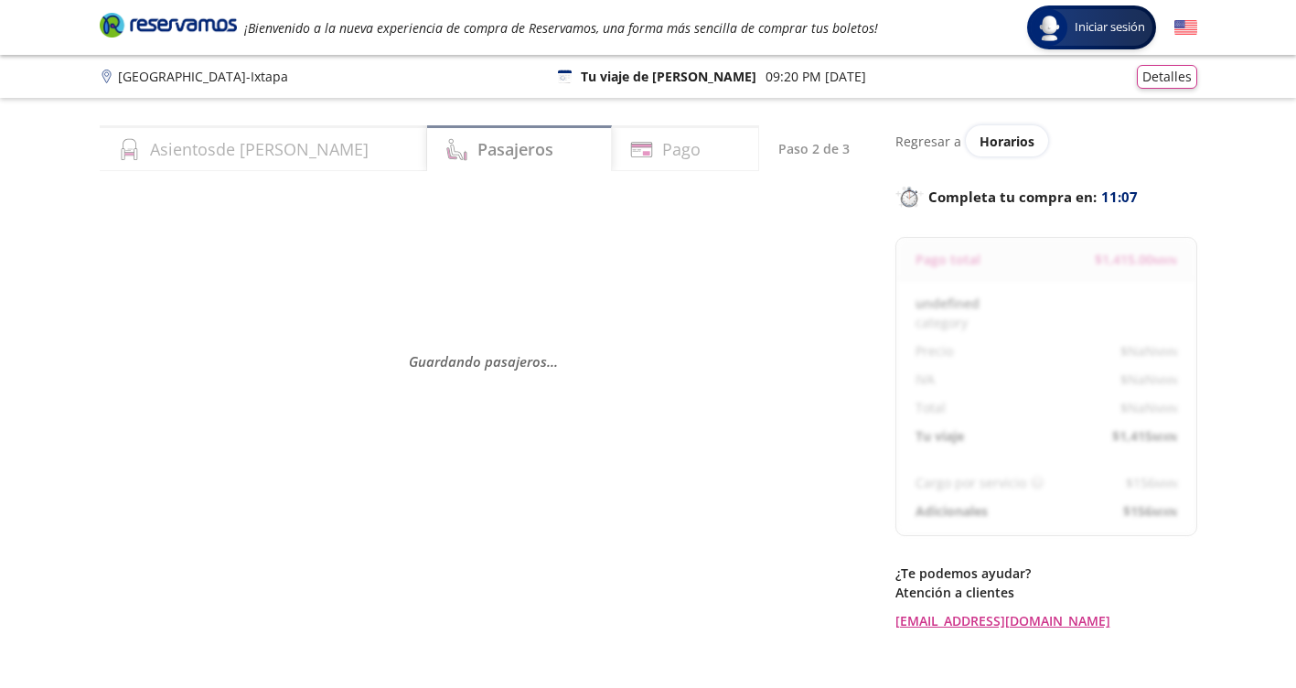
select select "MX"
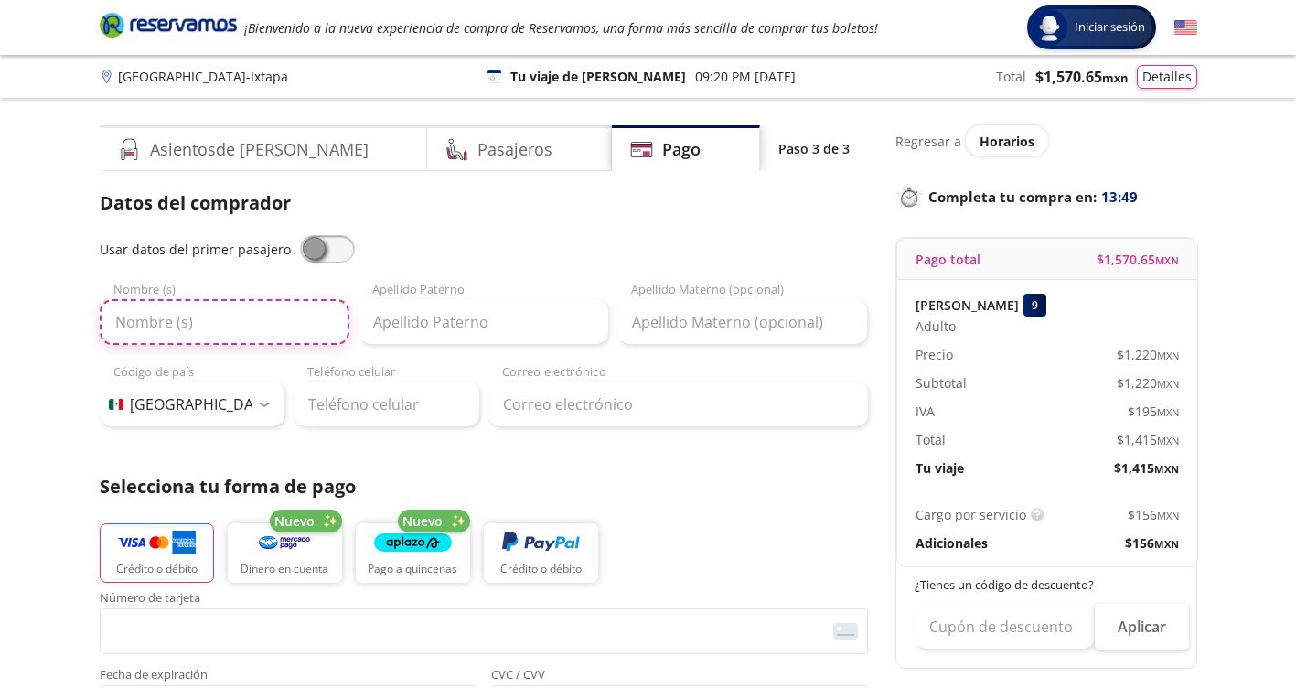
click at [198, 325] on input "Nombre (s)" at bounding box center [225, 322] width 250 height 46
type input "R"
type input "[PERSON_NAME]"
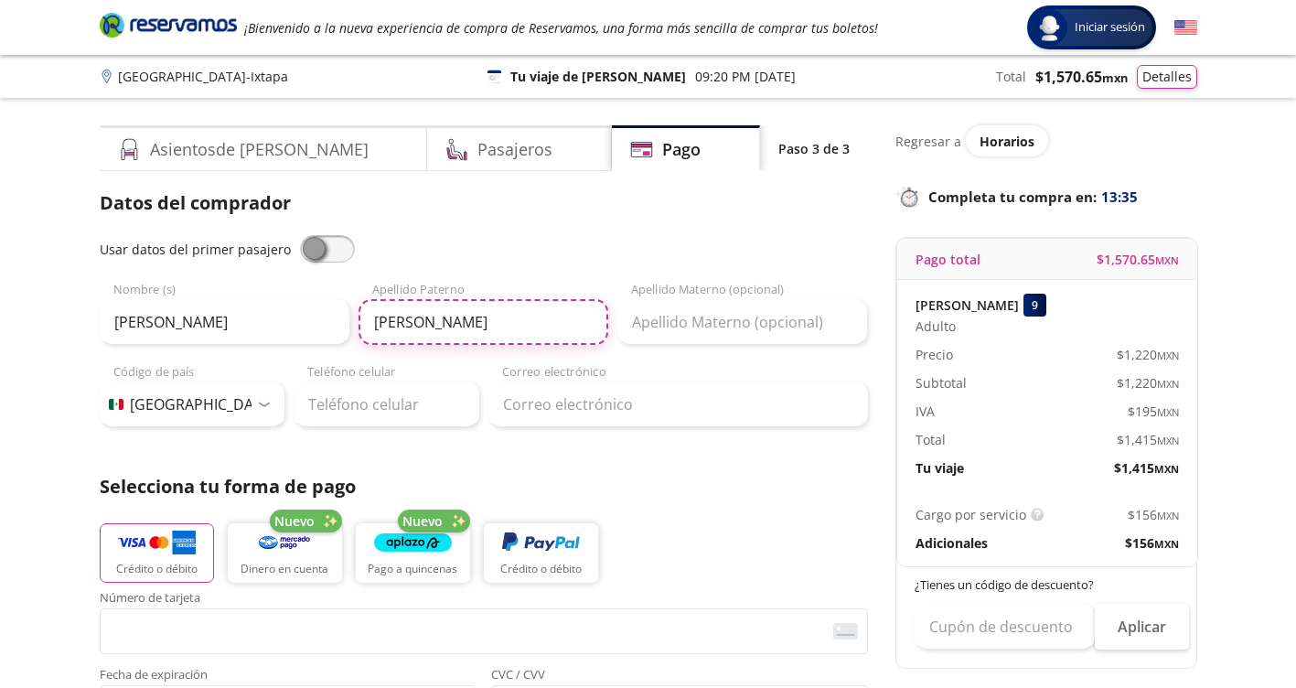
type input "[PERSON_NAME]"
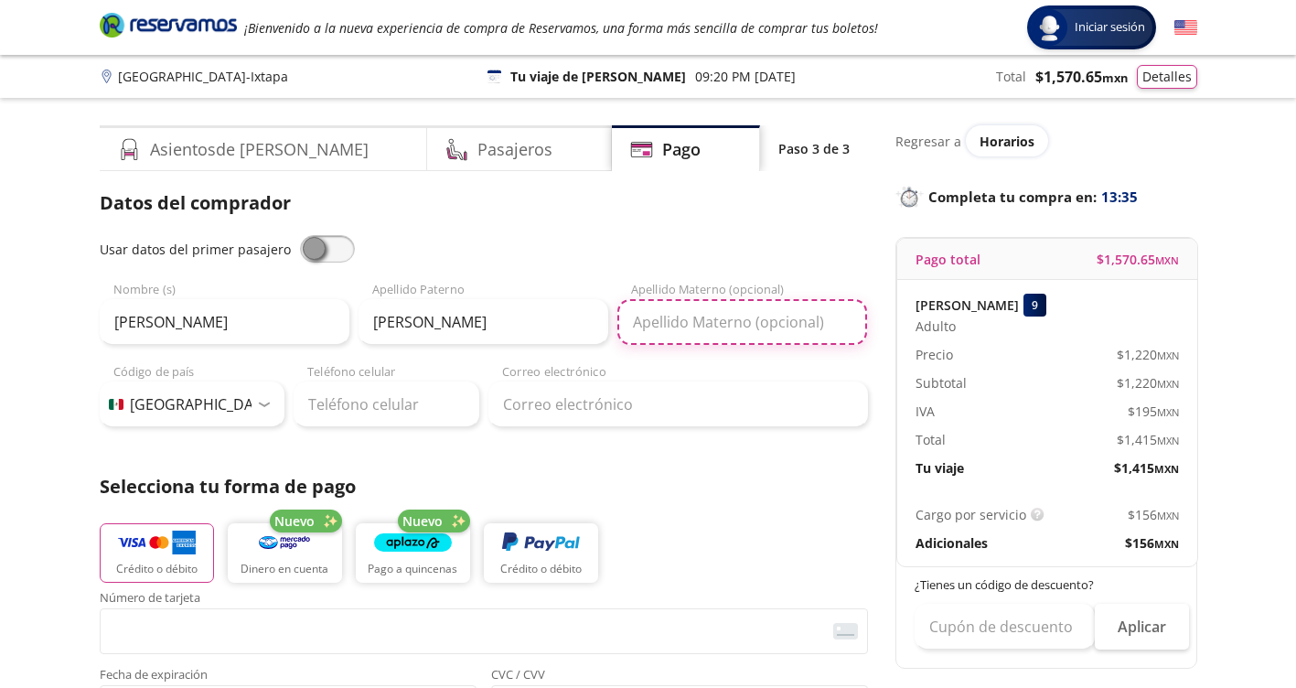
click at [683, 323] on input "Apellido Materno (opcional)" at bounding box center [742, 322] width 250 height 46
type input "[PERSON_NAME]"
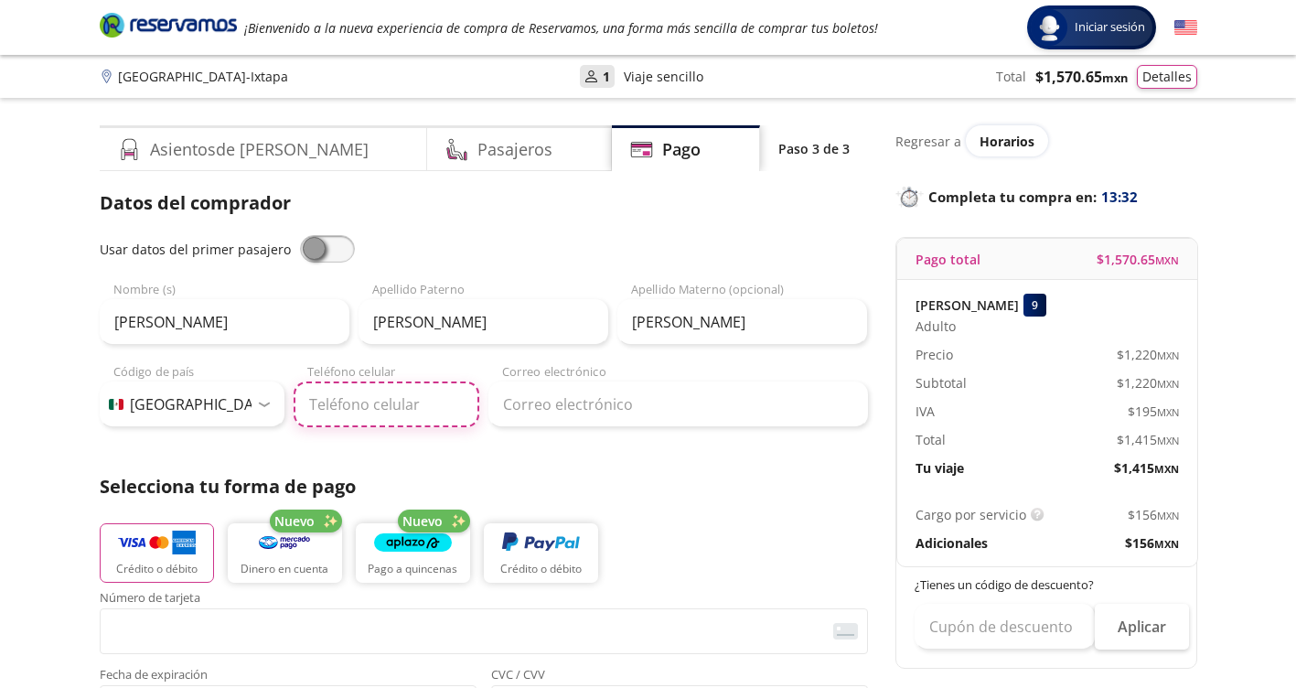
click at [368, 406] on input "Teléfono celular" at bounding box center [387, 404] width 186 height 46
type input "324 100 8954"
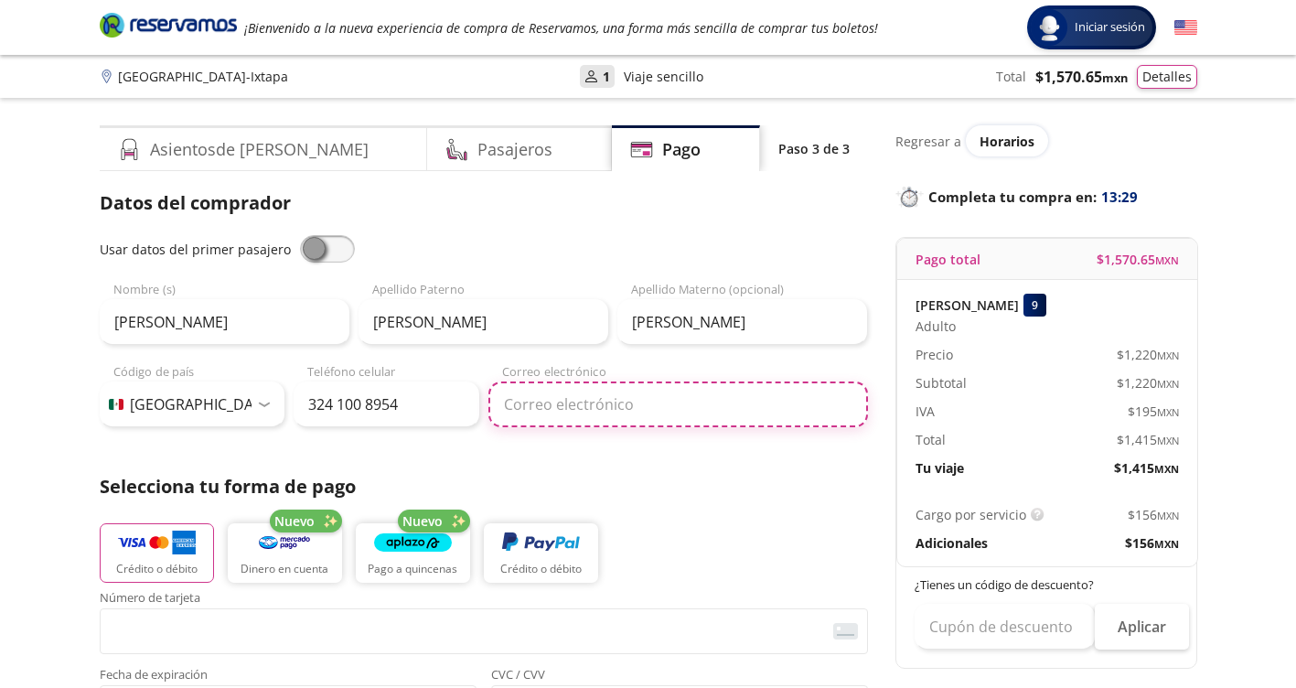
click at [552, 409] on input "Correo electrónico" at bounding box center [678, 404] width 380 height 46
type input "[EMAIL_ADDRESS][DOMAIN_NAME]"
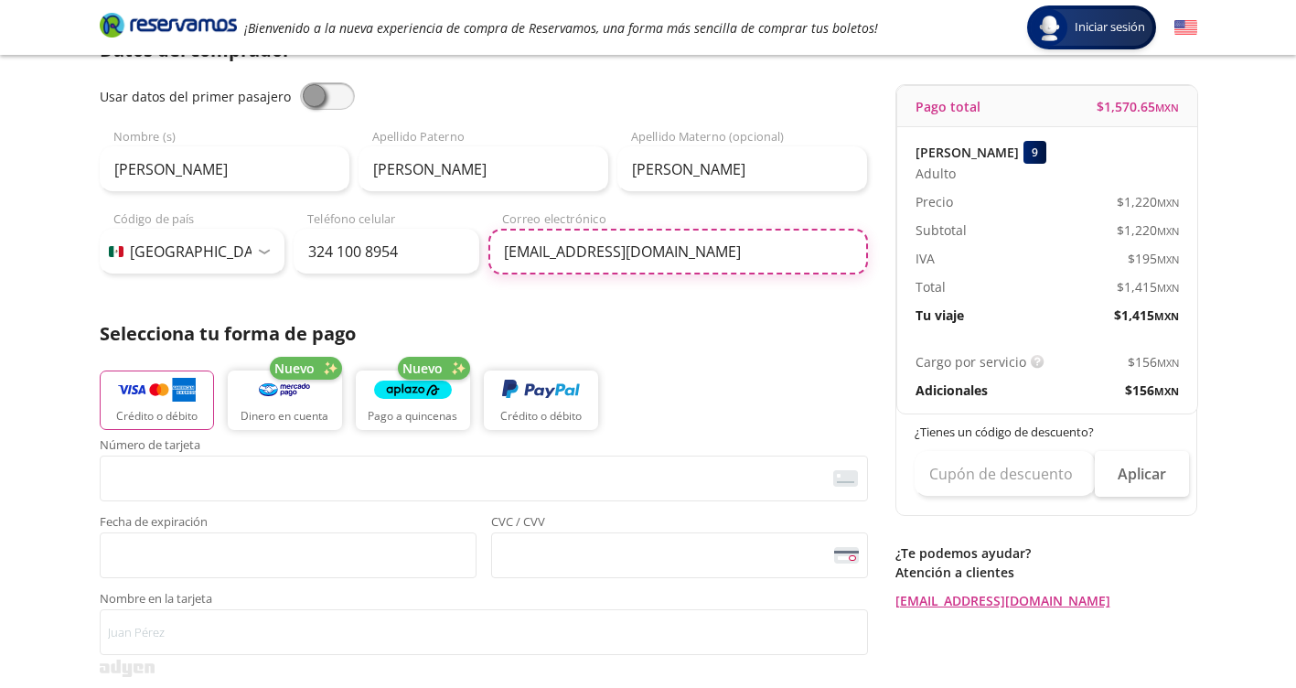
scroll to position [183, 0]
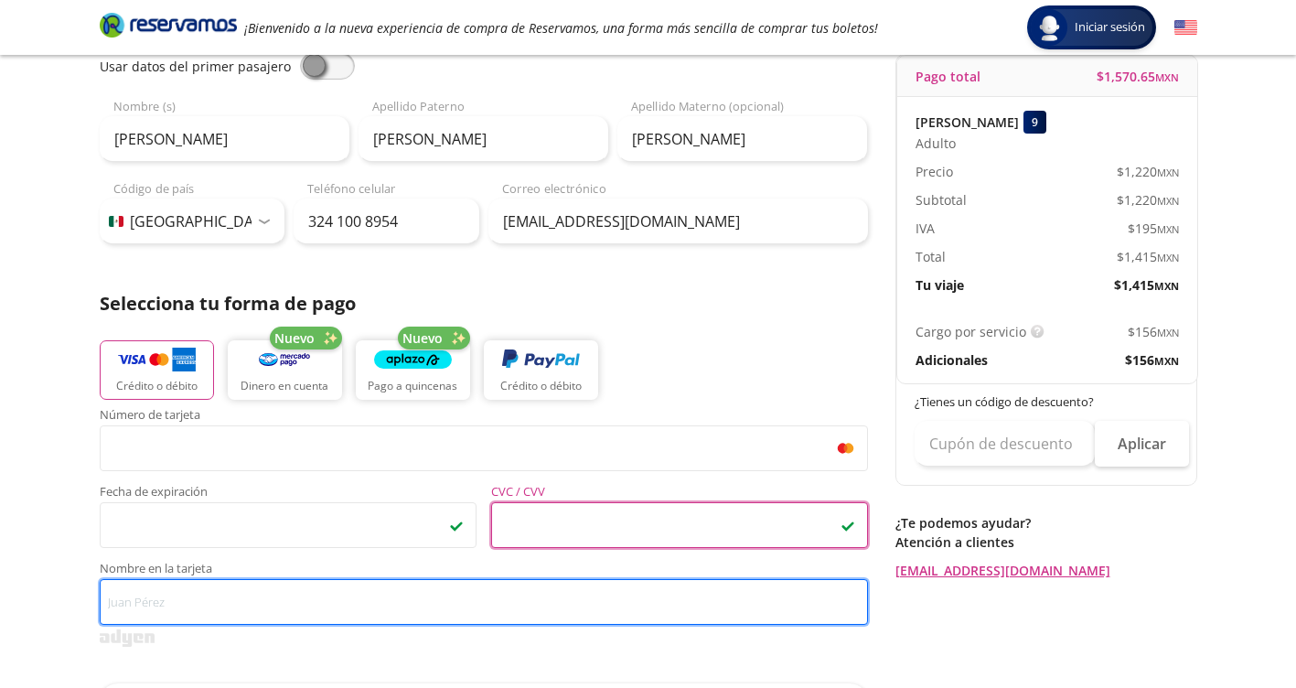
click at [334, 593] on input "Nombre en la tarjeta" at bounding box center [484, 602] width 768 height 46
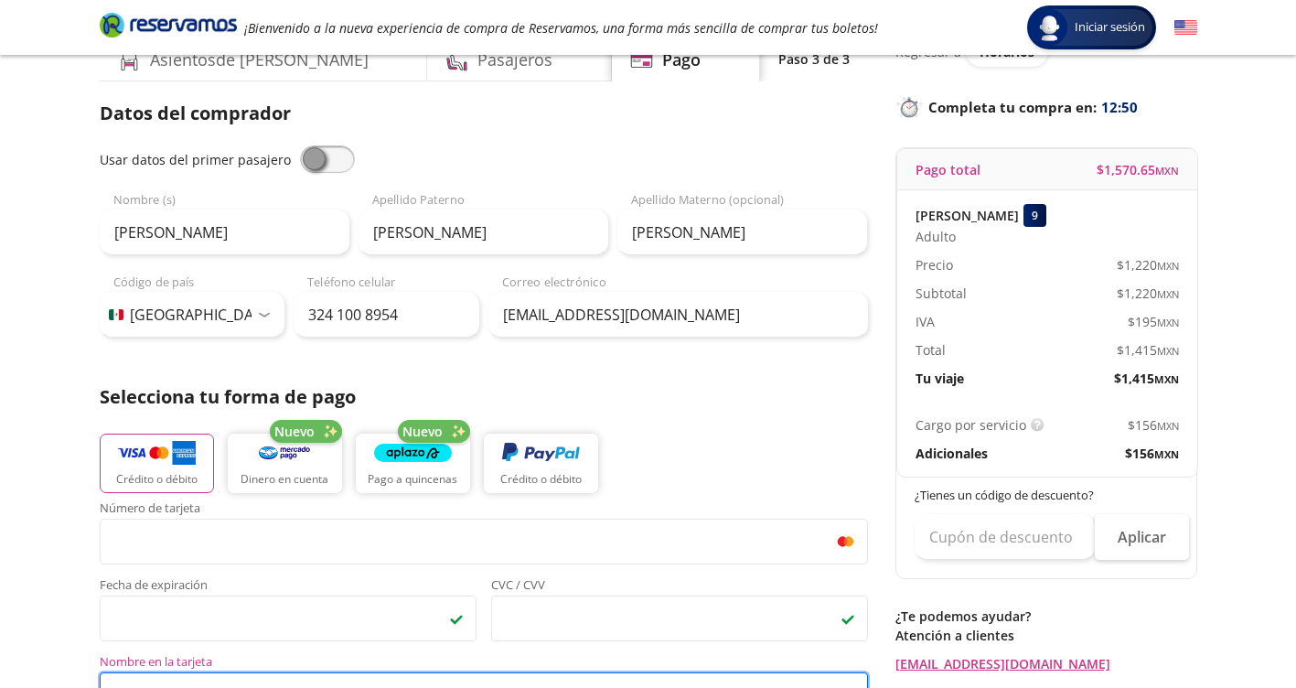
scroll to position [0, 0]
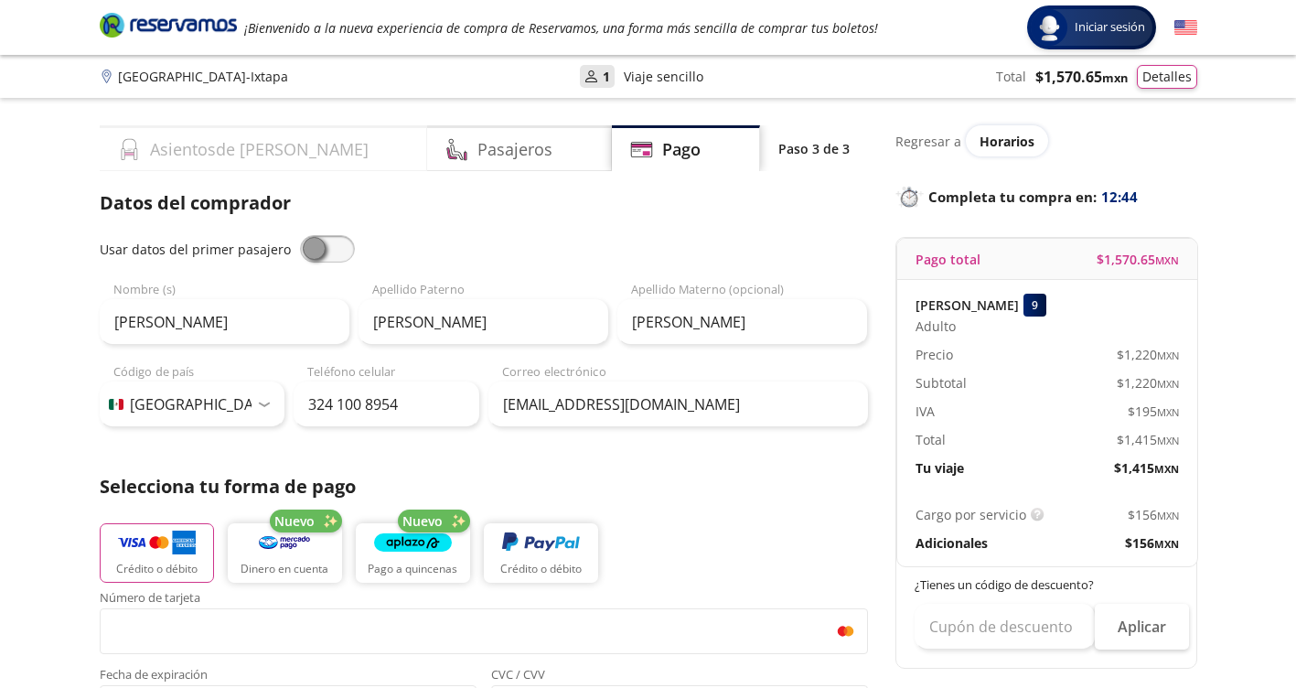
type input "[PERSON_NAME]"
click at [204, 159] on h4 "Asientos de [PERSON_NAME]" at bounding box center [259, 149] width 219 height 25
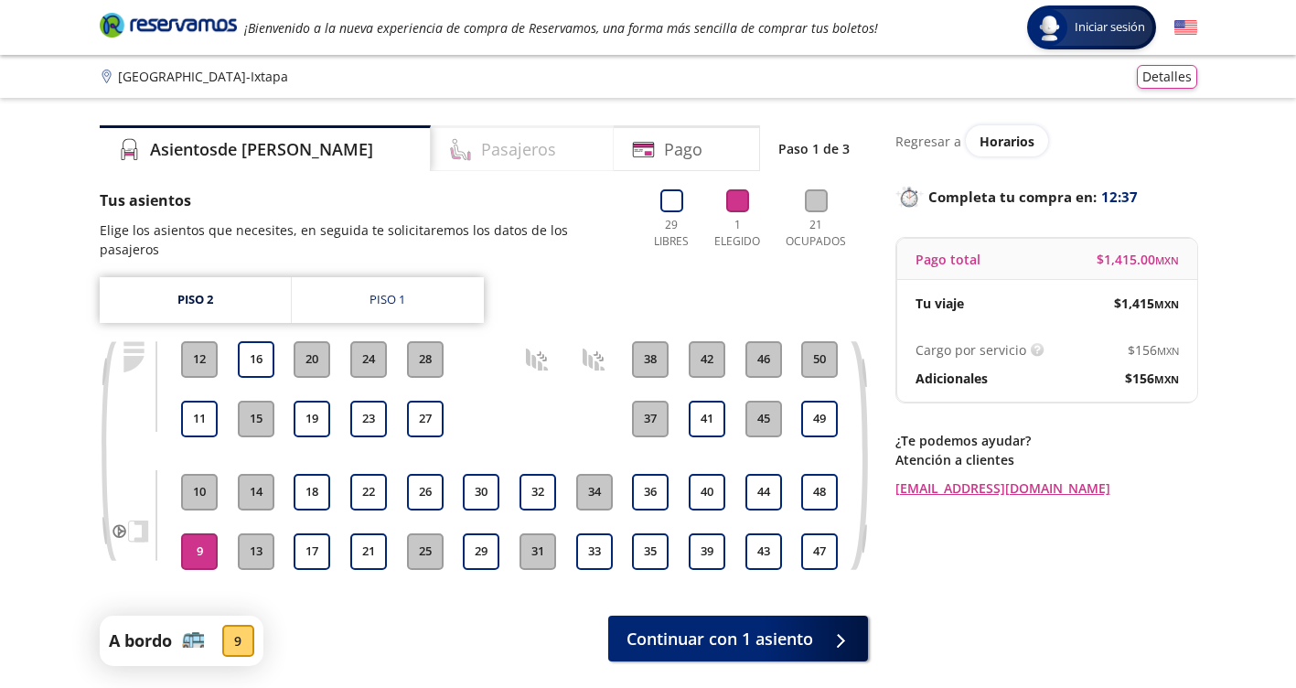
click at [449, 150] on icon at bounding box center [460, 149] width 23 height 23
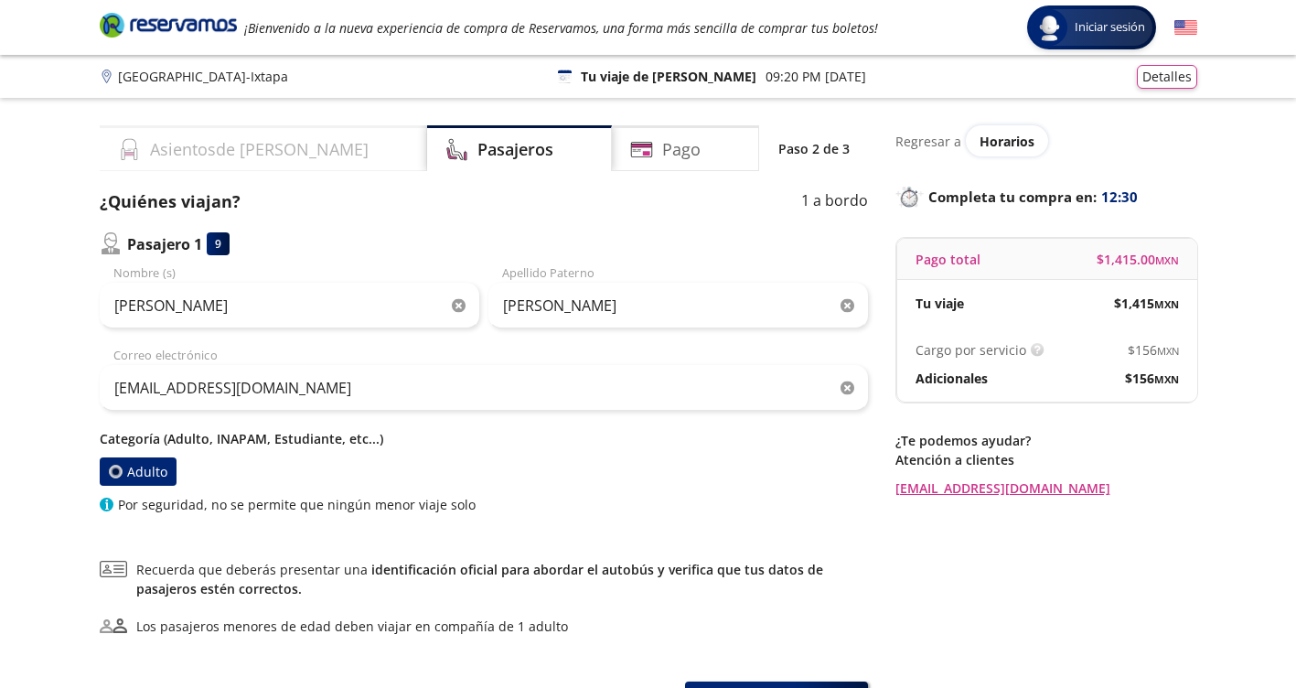
click at [200, 146] on h4 "Asientos de [PERSON_NAME]" at bounding box center [259, 149] width 219 height 25
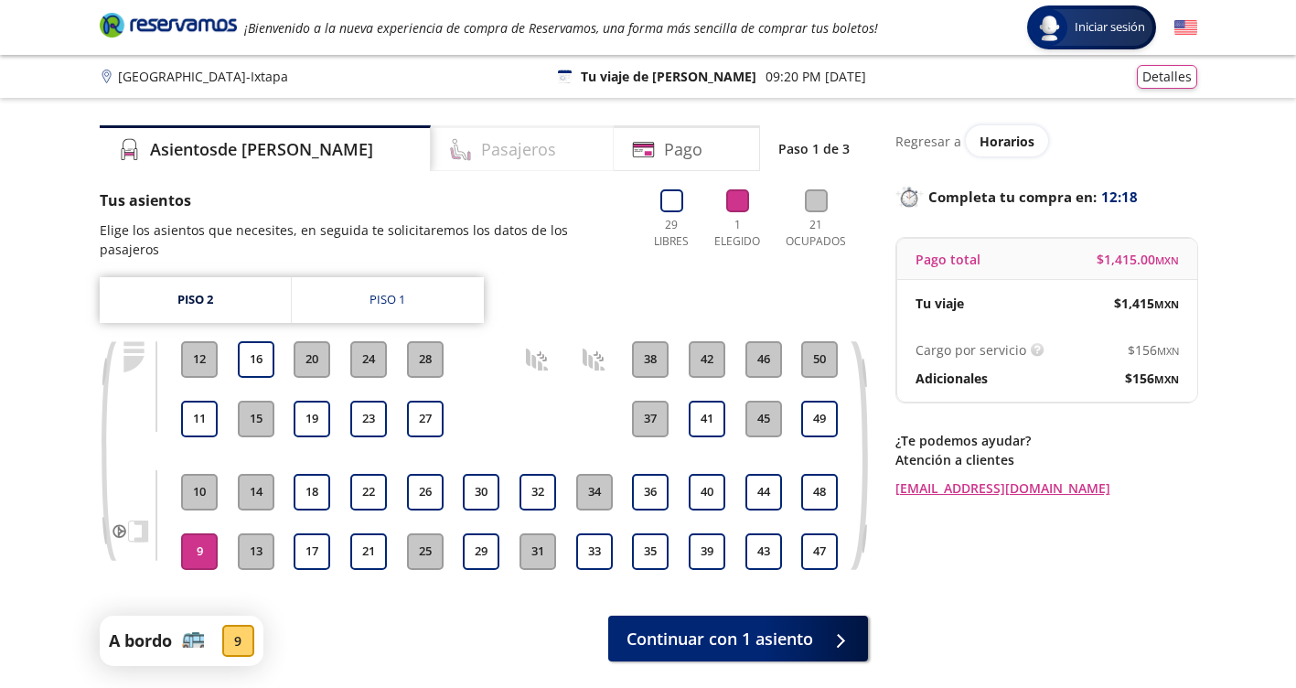
click at [481, 151] on h4 "Pasajeros" at bounding box center [518, 149] width 75 height 25
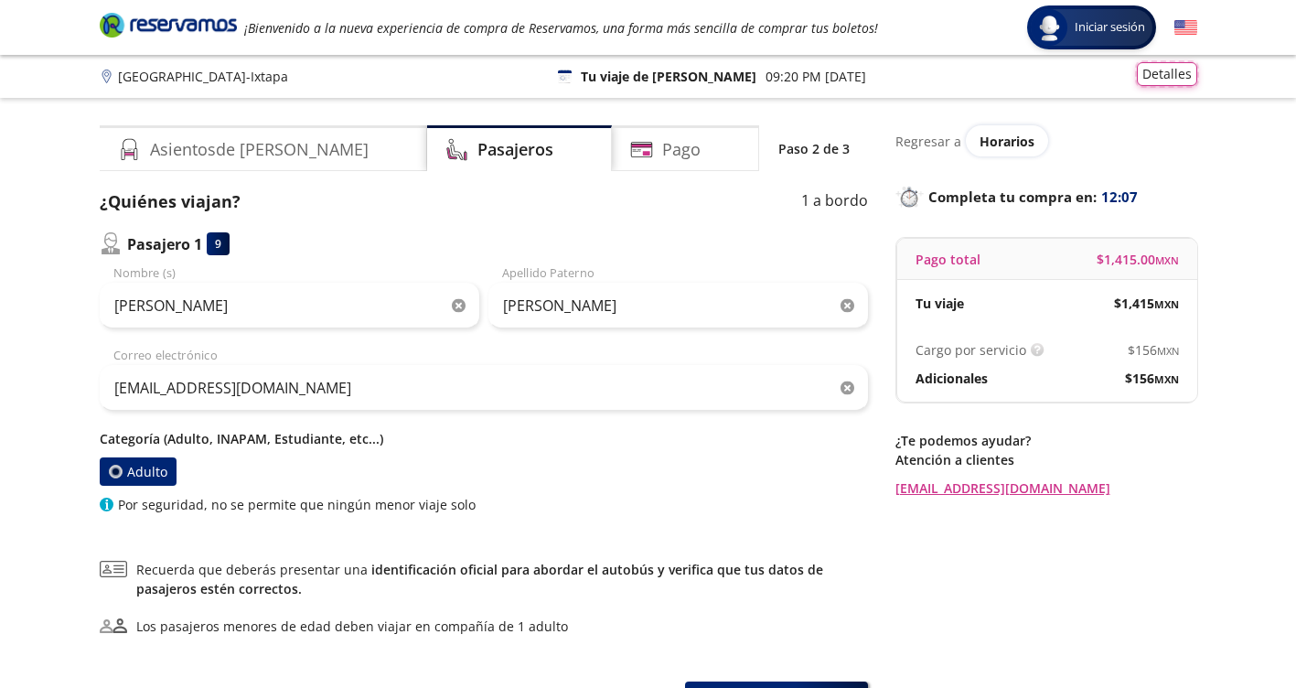
click at [1166, 78] on button "Detalles" at bounding box center [1167, 74] width 60 height 24
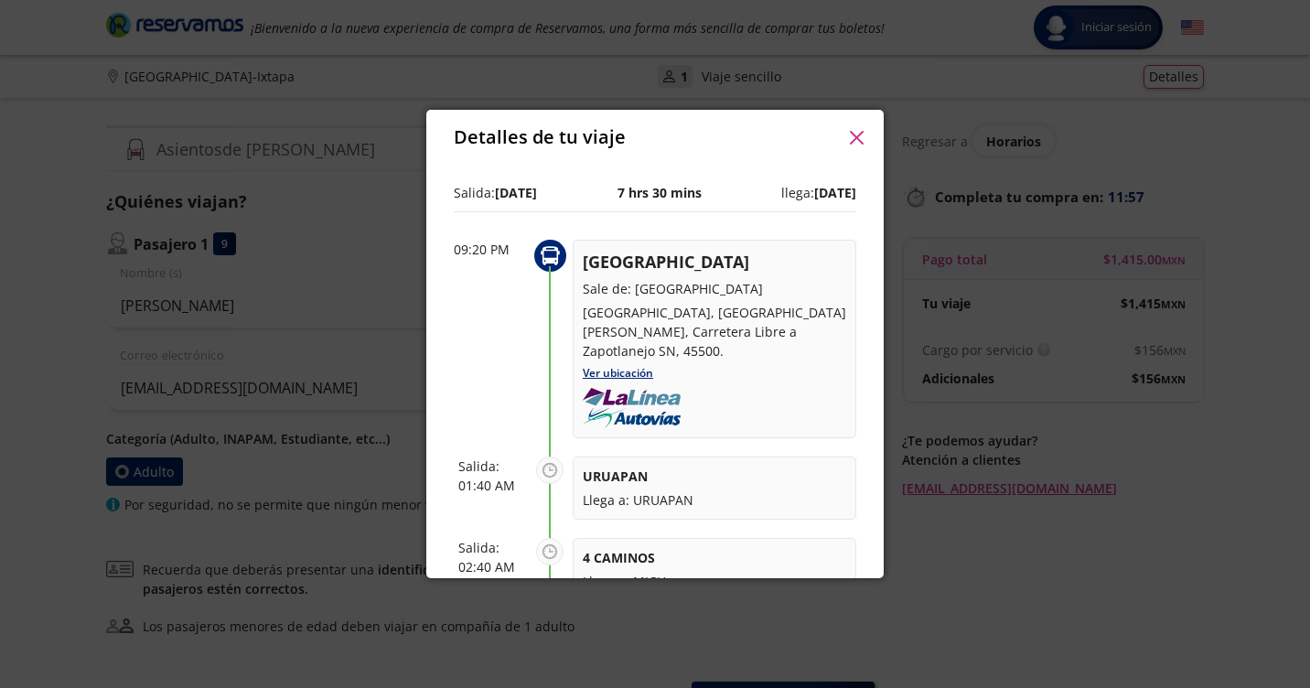
click at [863, 141] on button "button" at bounding box center [855, 136] width 27 height 27
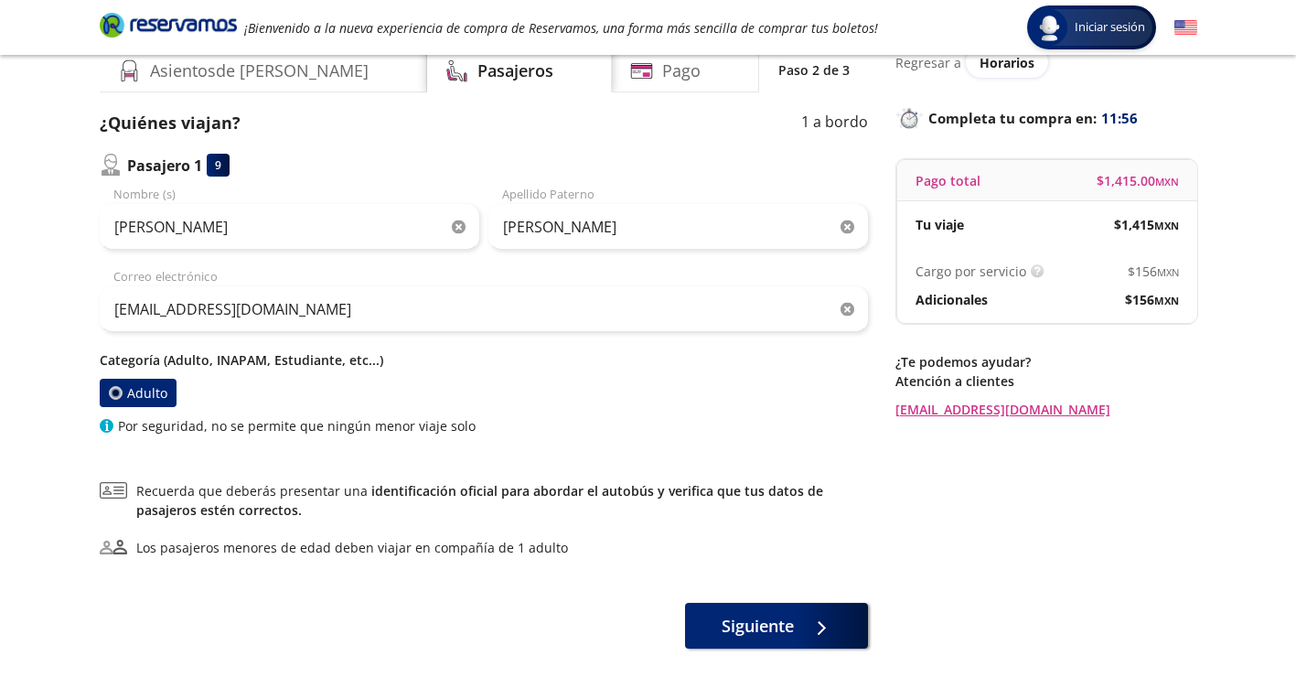
scroll to position [158, 0]
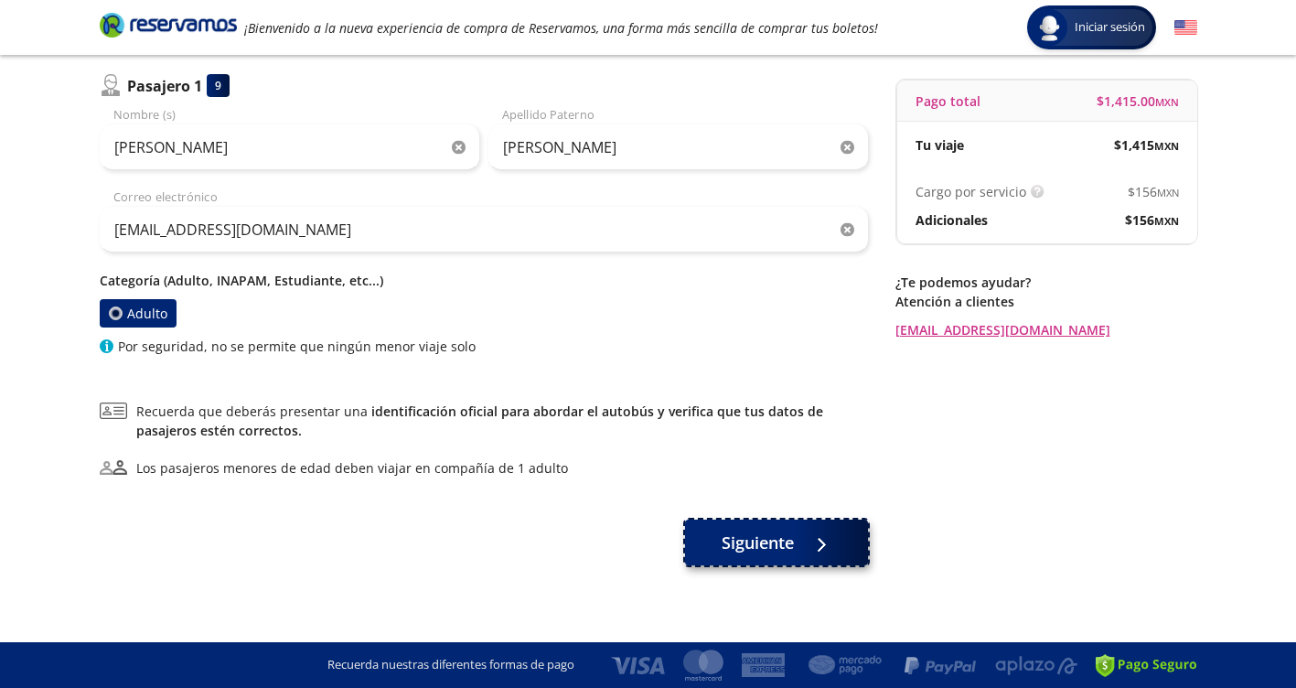
click at [772, 554] on span "Siguiente" at bounding box center [758, 542] width 72 height 25
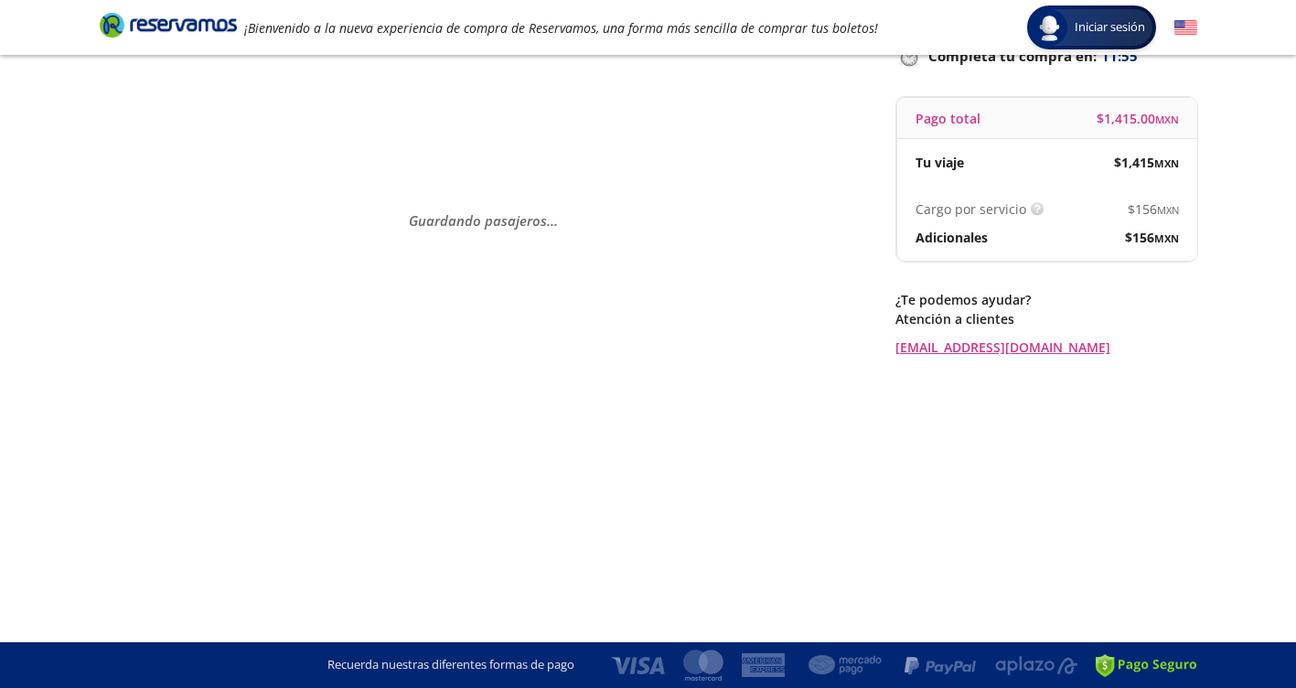
scroll to position [0, 0]
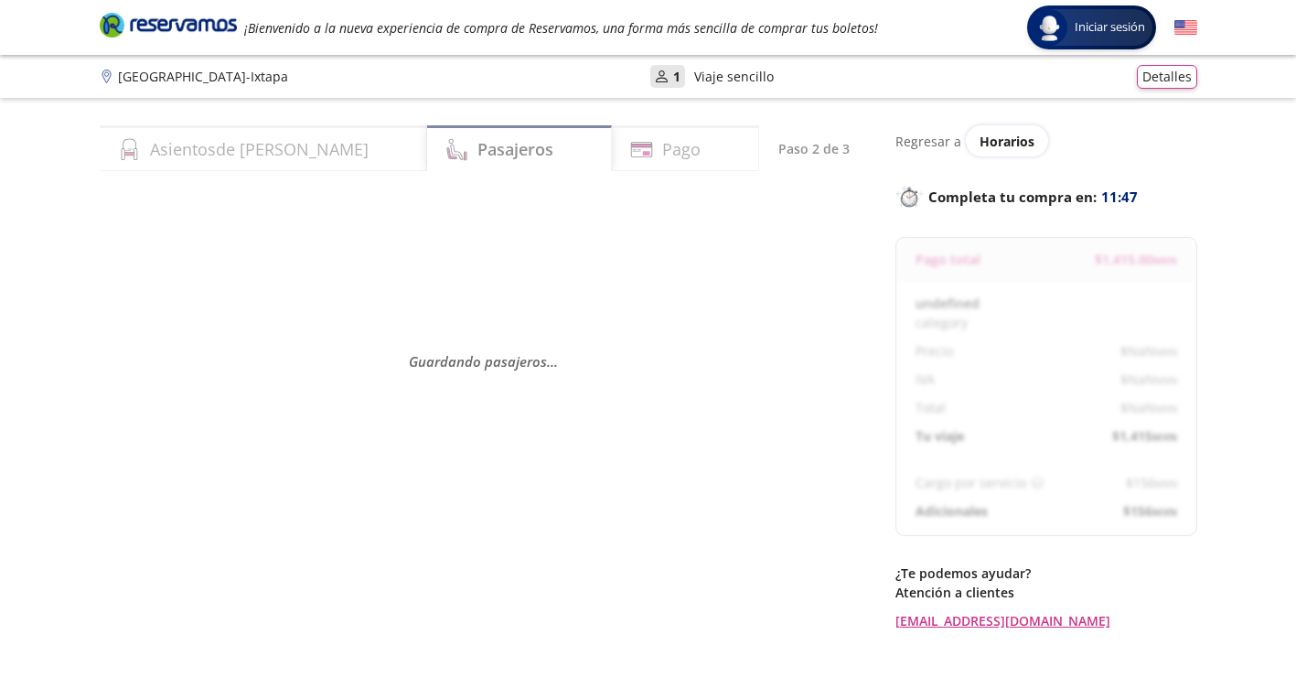
select select "MX"
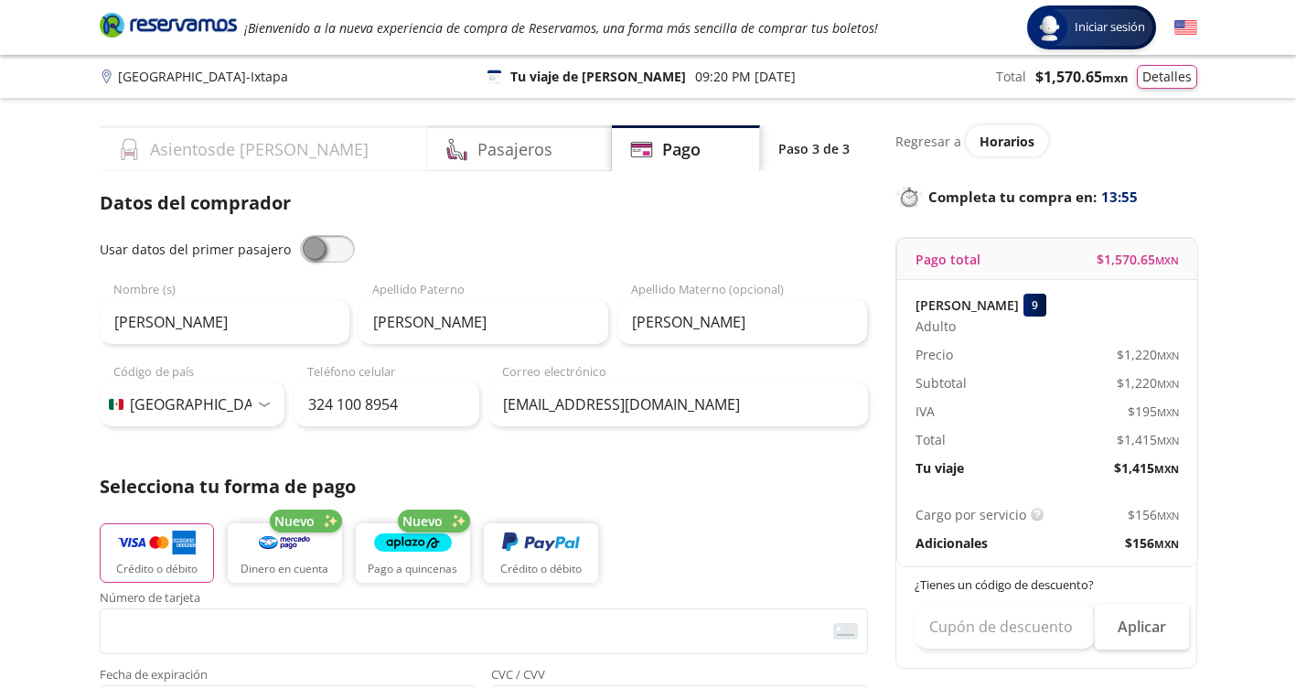
click at [270, 143] on div "Asientos de [PERSON_NAME]" at bounding box center [264, 148] width 328 height 46
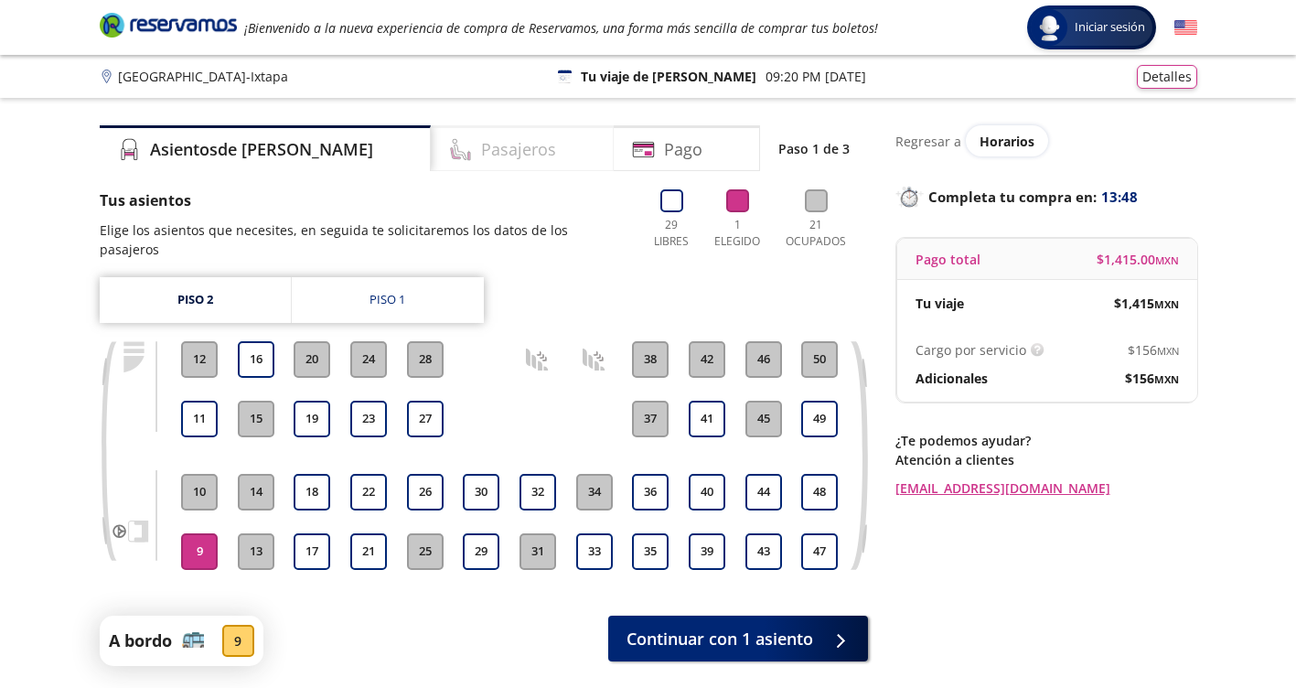
click at [481, 149] on h4 "Pasajeros" at bounding box center [518, 149] width 75 height 25
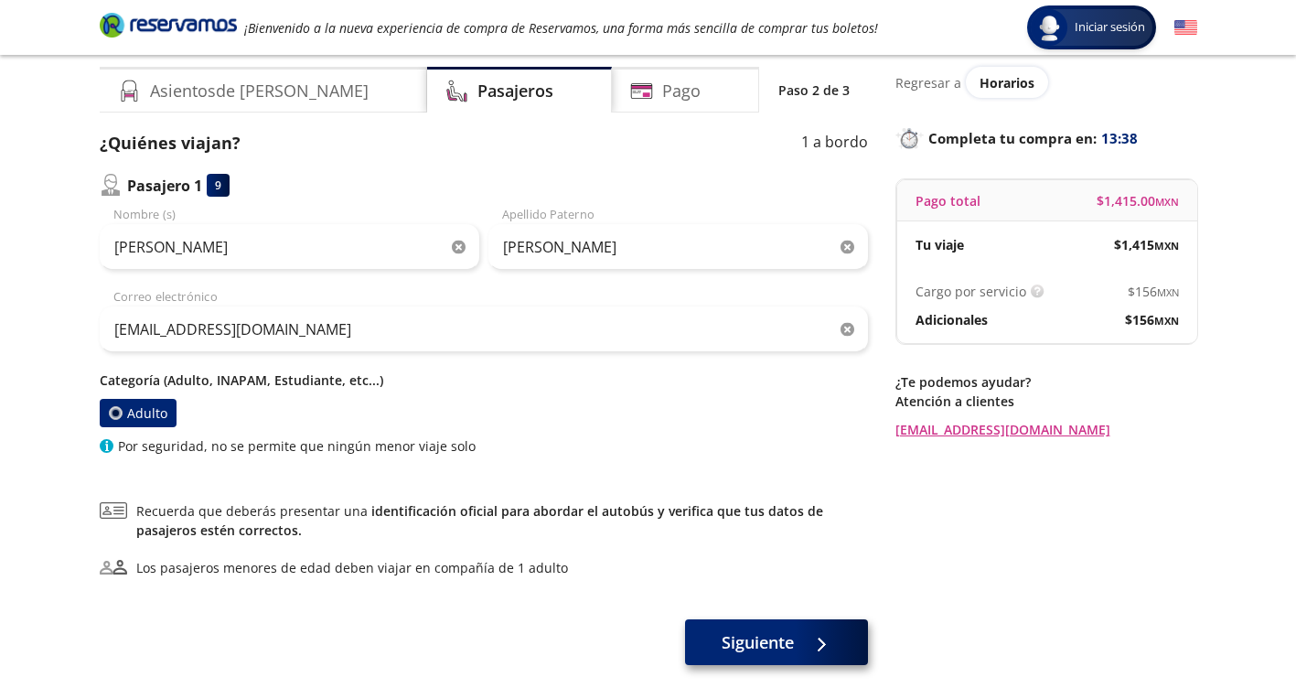
scroll to position [91, 0]
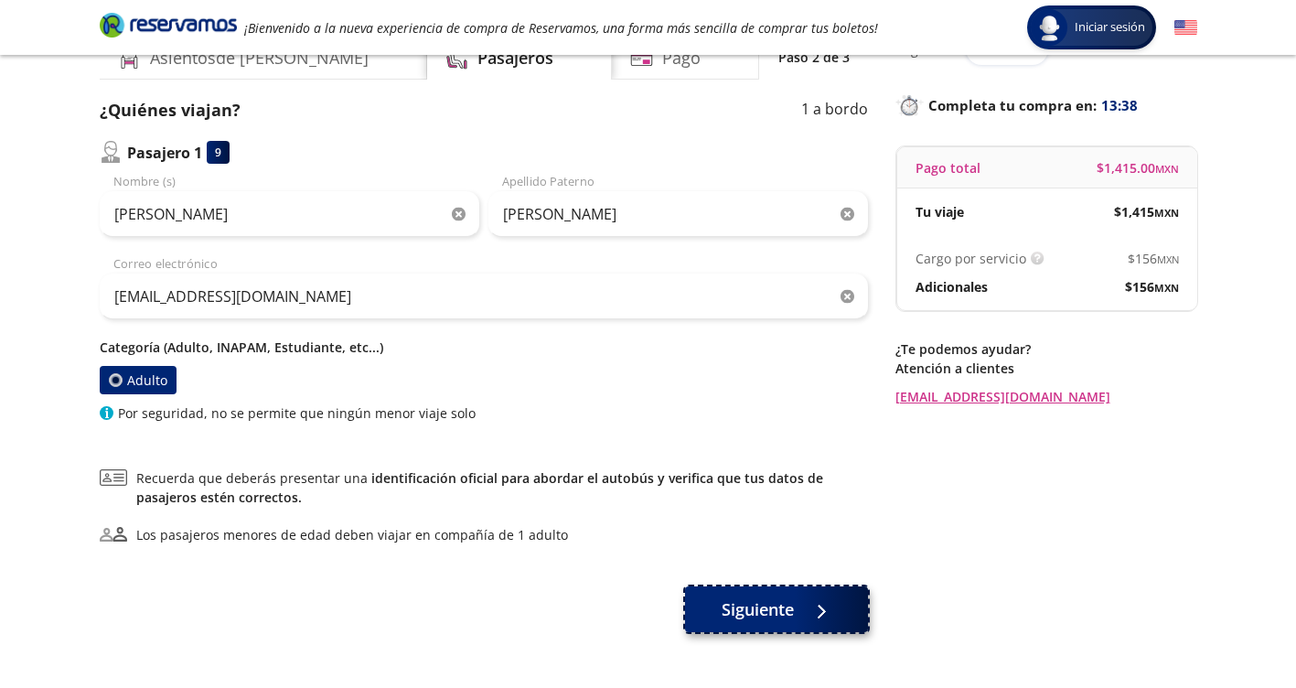
click at [801, 598] on button "Siguiente" at bounding box center [776, 609] width 183 height 46
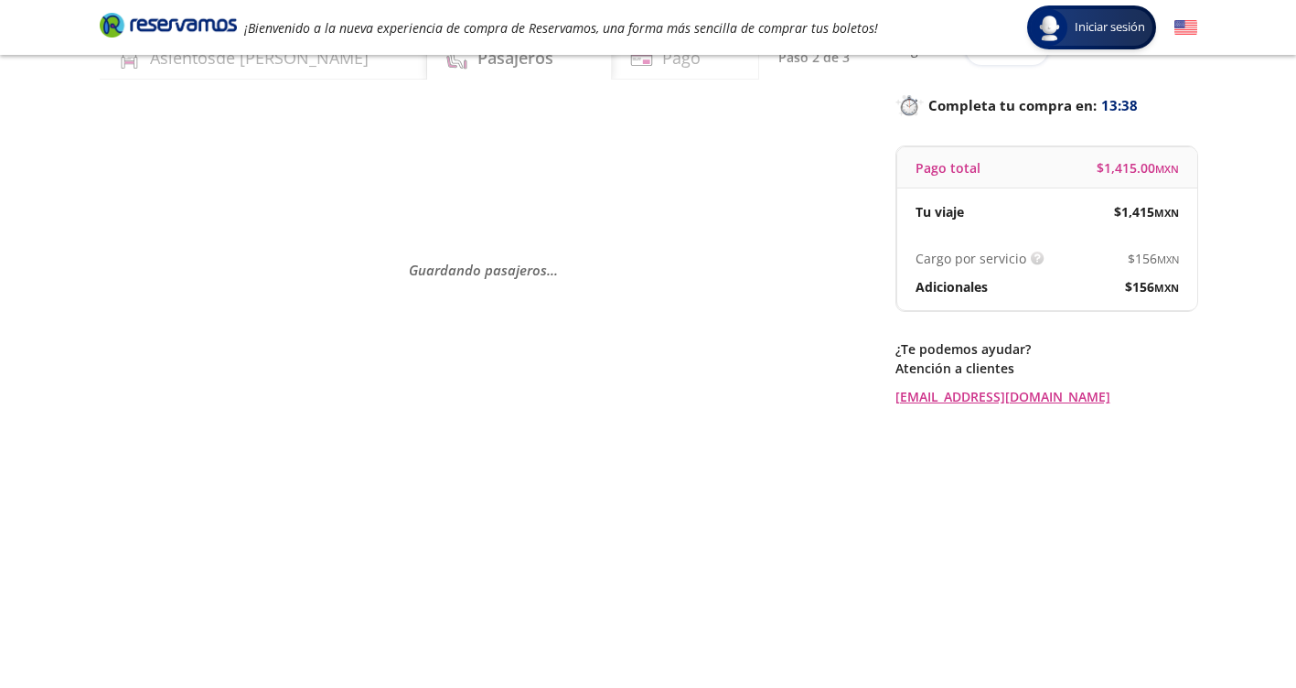
scroll to position [0, 0]
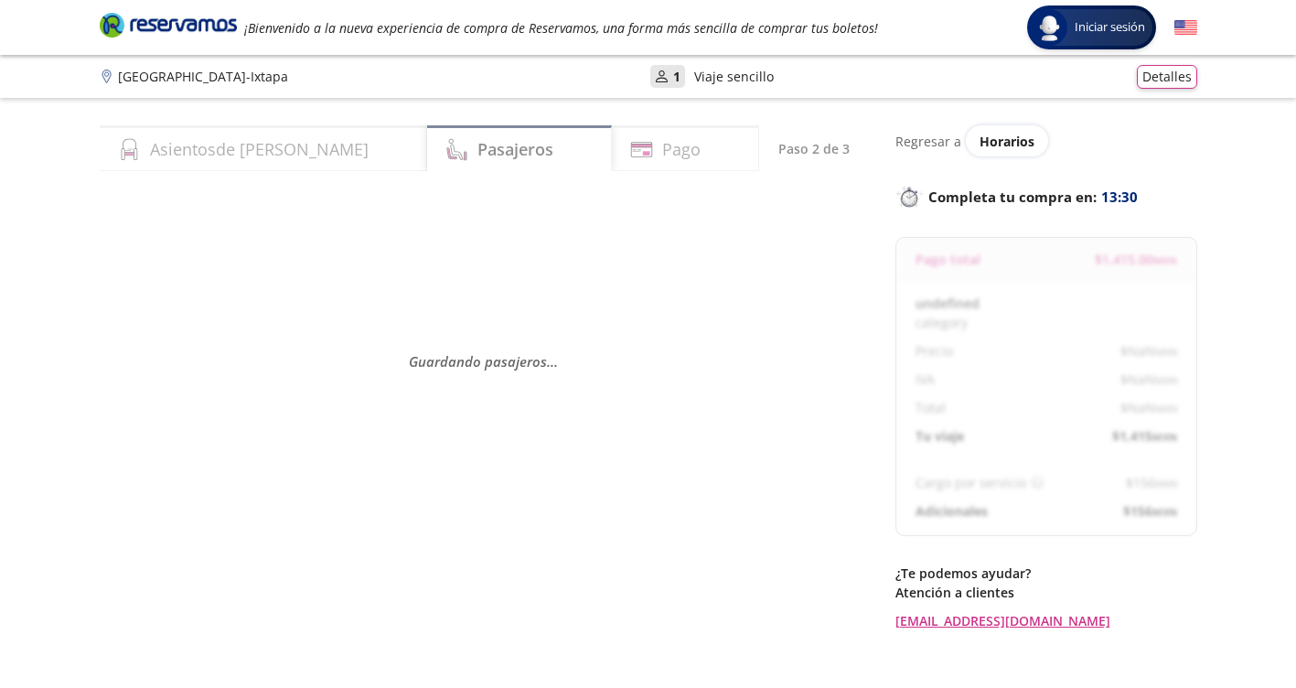
select select "MX"
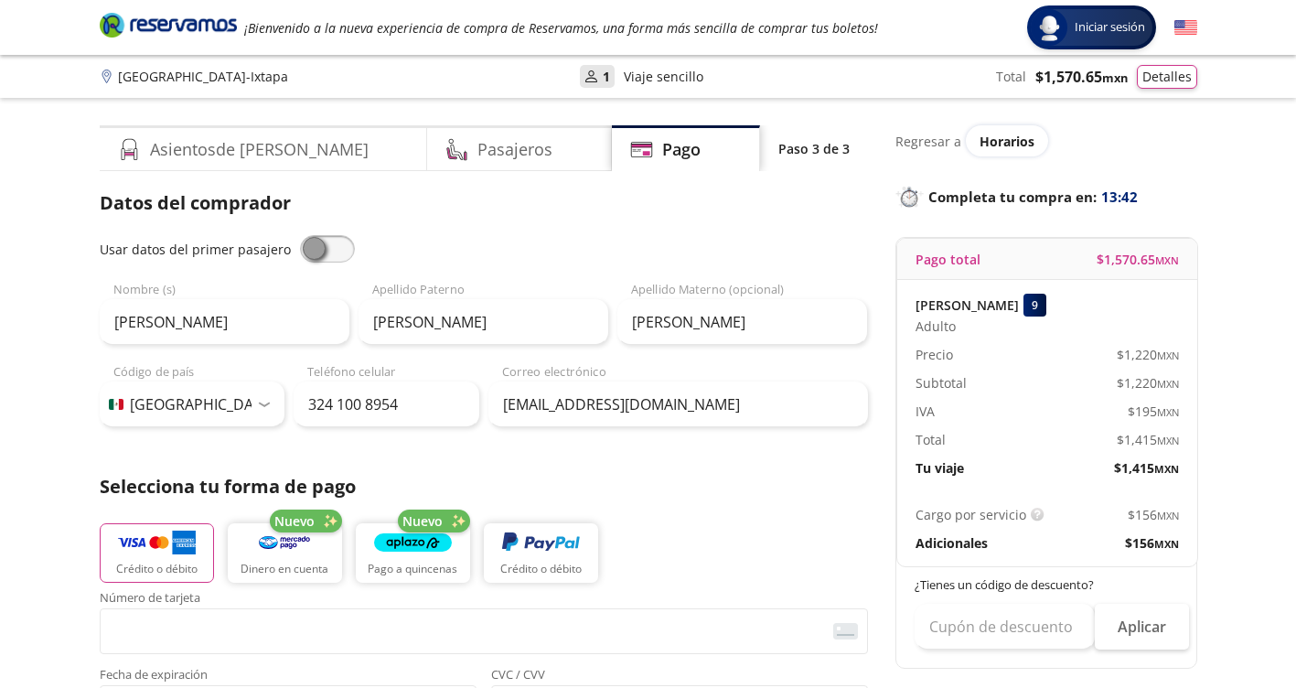
scroll to position [366, 0]
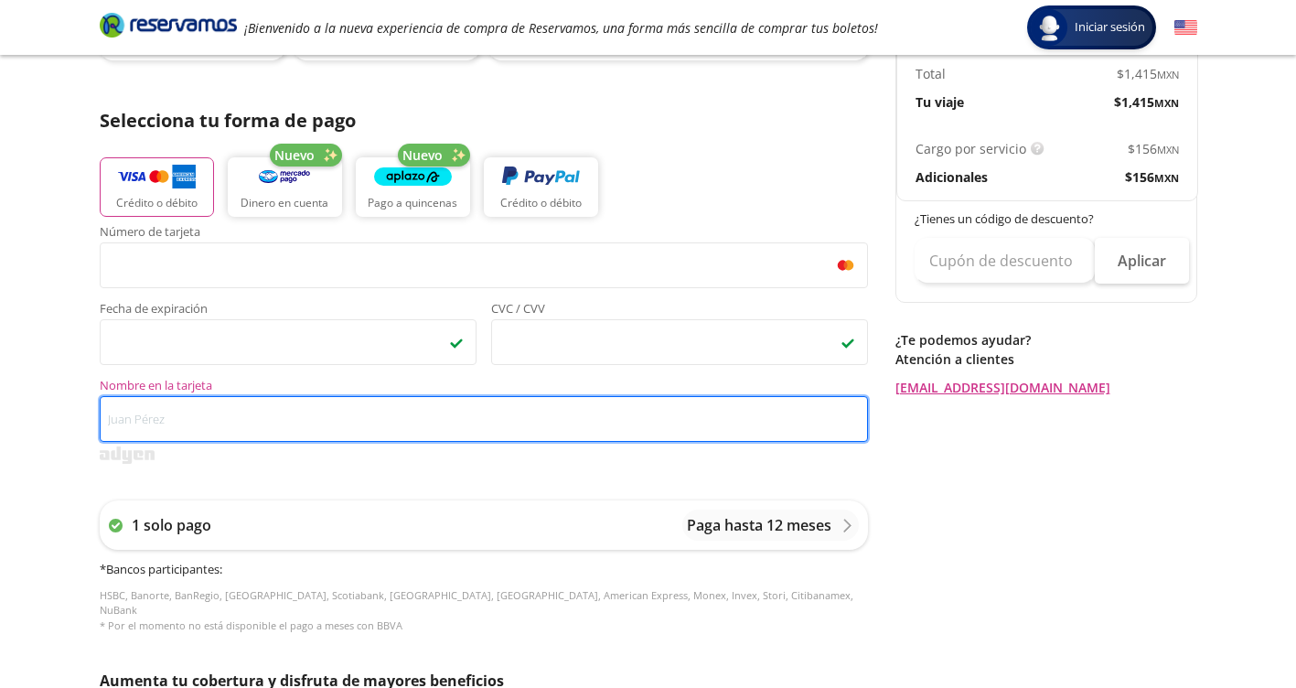
click at [360, 412] on input "Nombre en la tarjeta" at bounding box center [484, 419] width 768 height 46
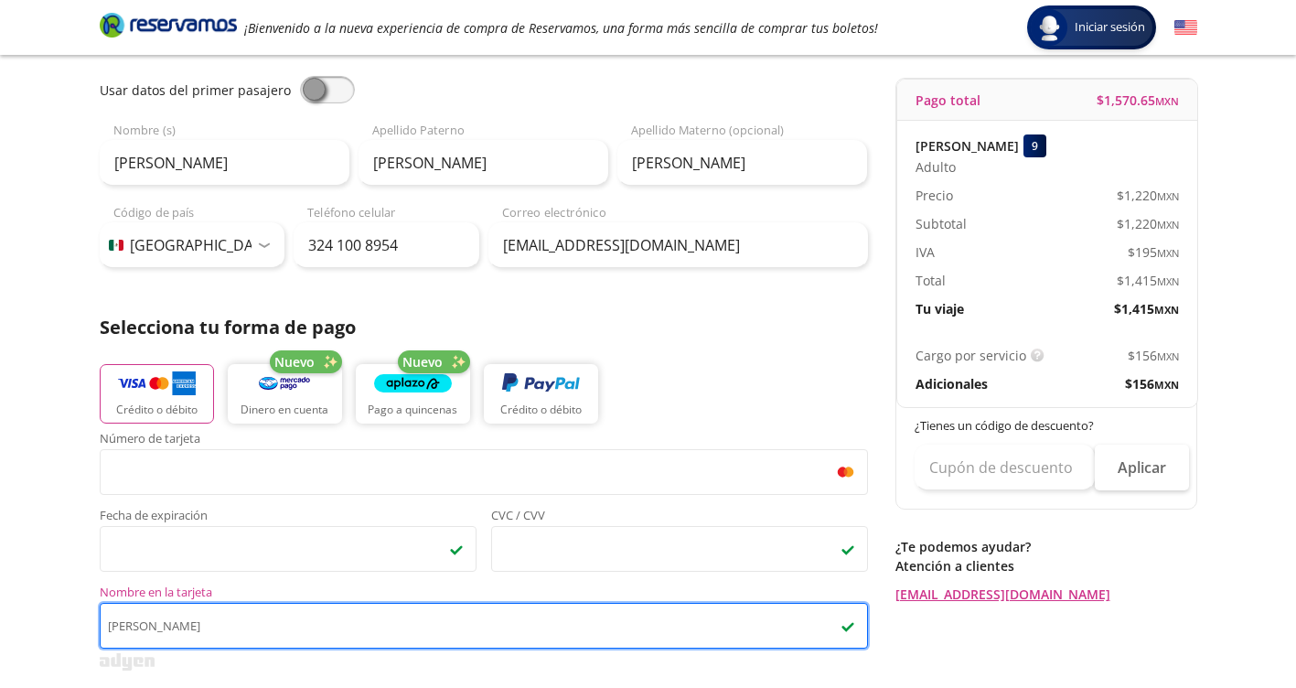
scroll to position [0, 0]
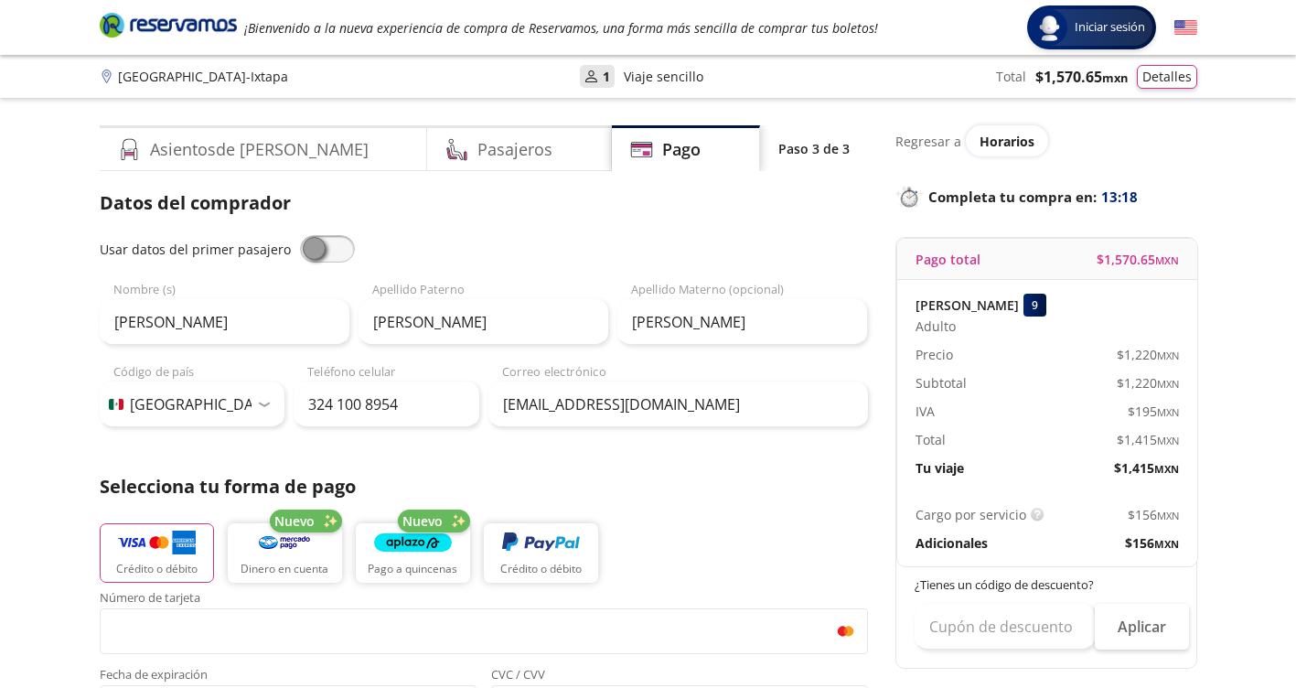
type input "[PERSON_NAME]"
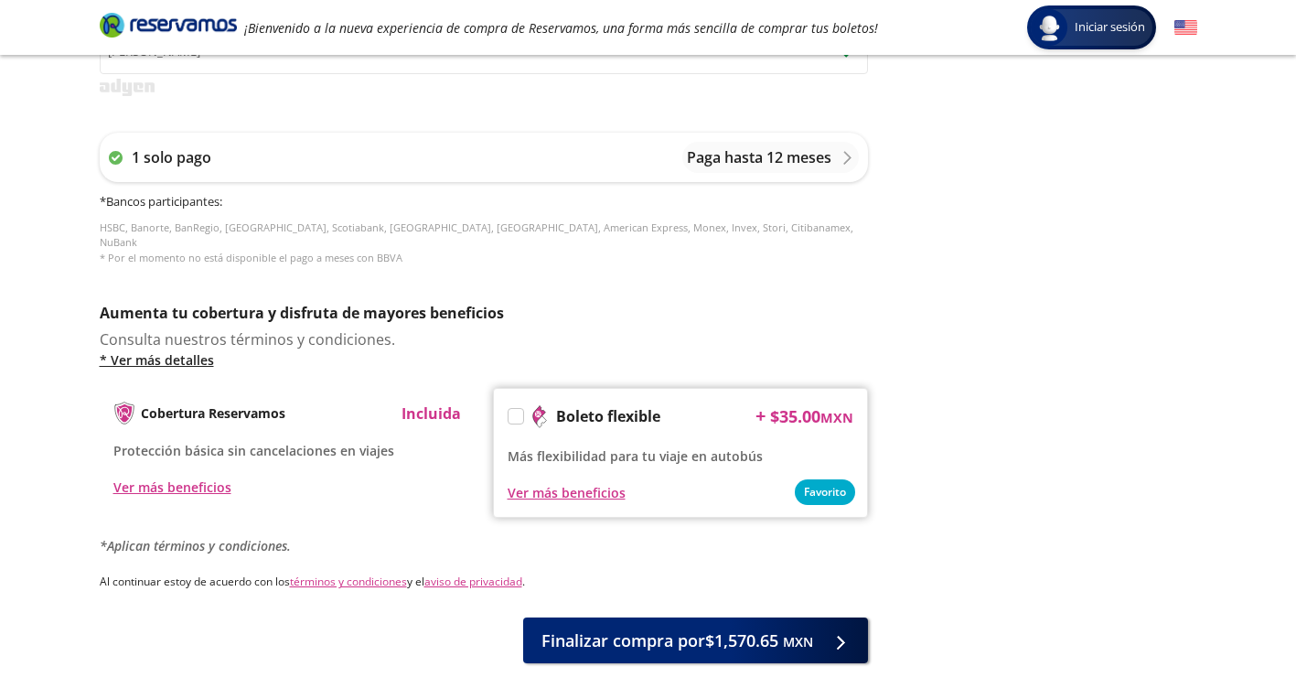
scroll to position [813, 0]
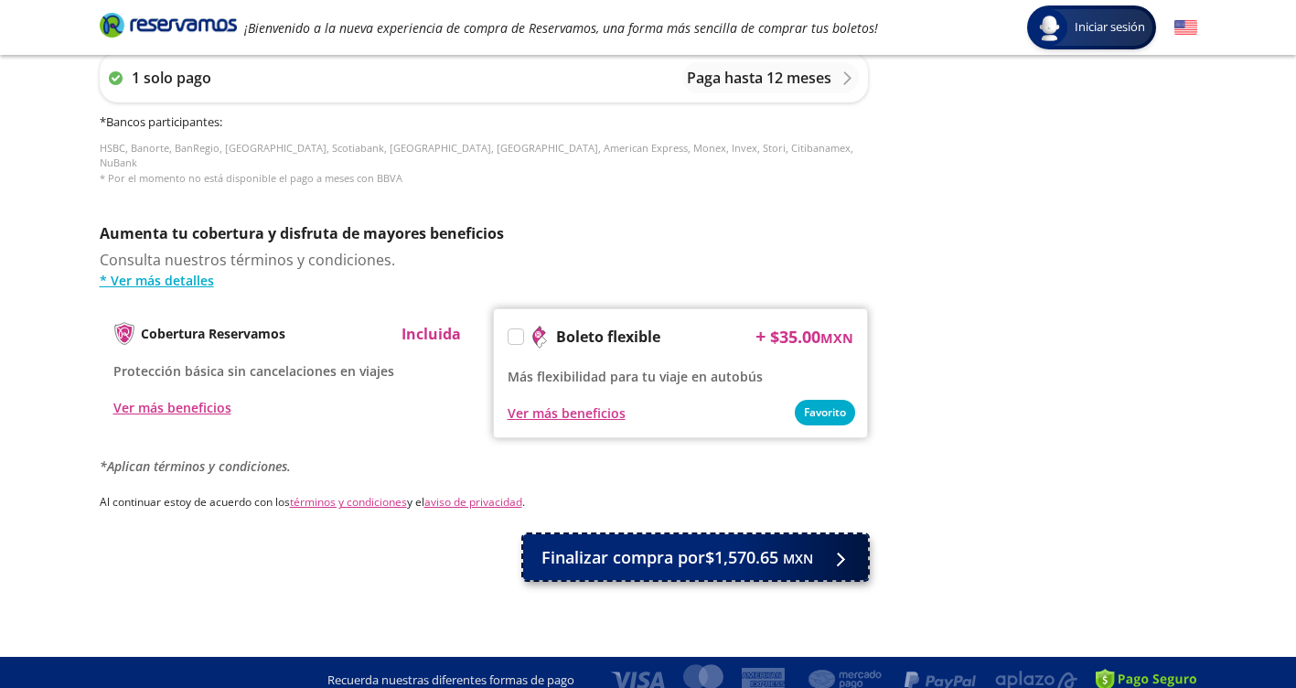
click at [774, 551] on span "Finalizar compra por $1,570.65 MXN" at bounding box center [677, 557] width 272 height 25
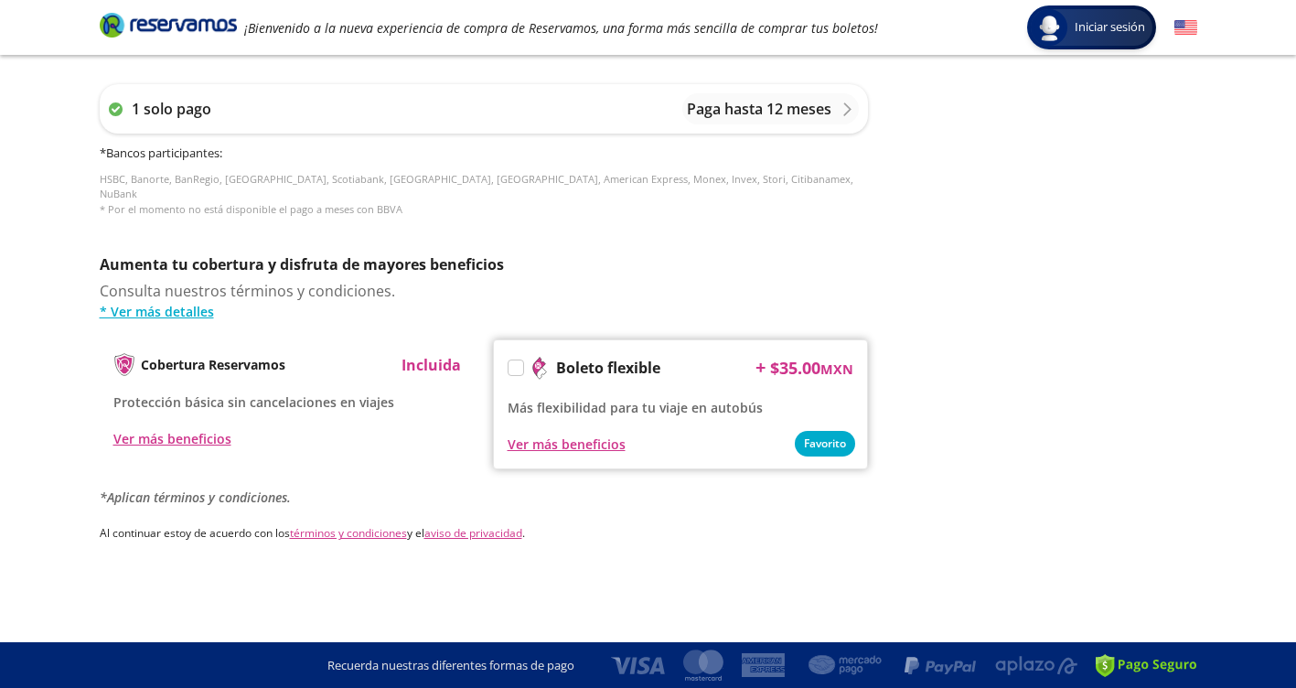
scroll to position [0, 0]
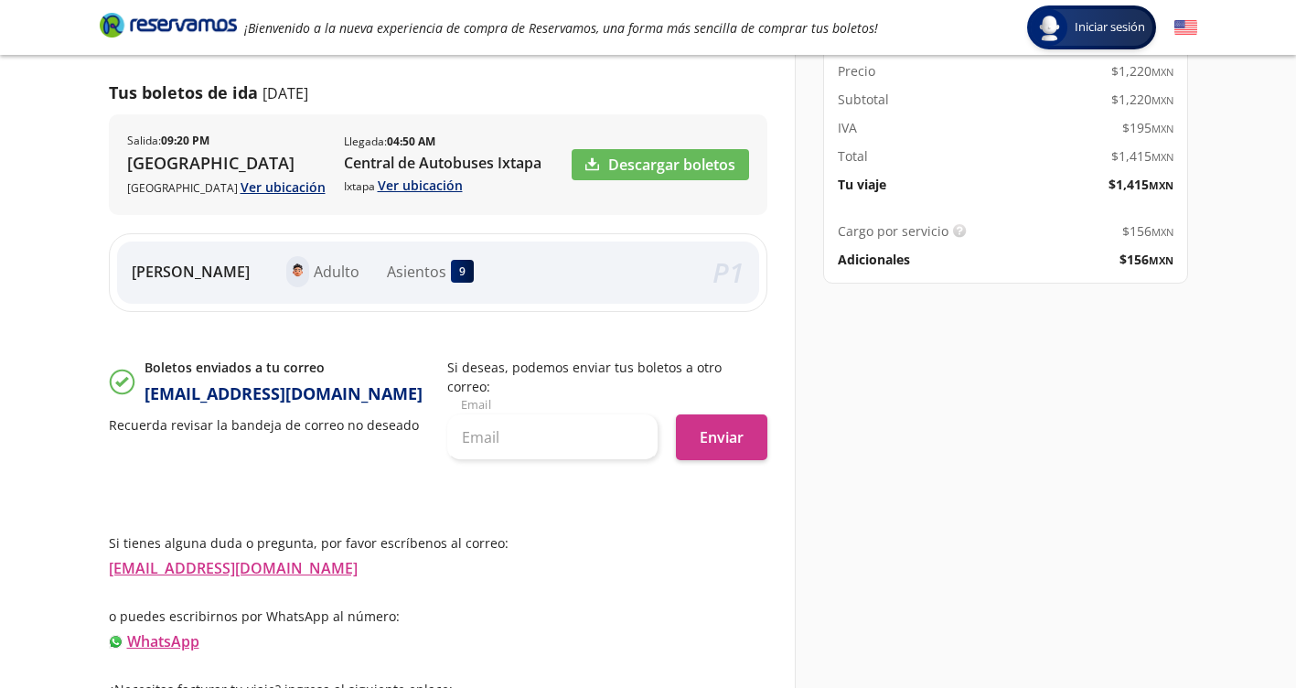
scroll to position [293, 0]
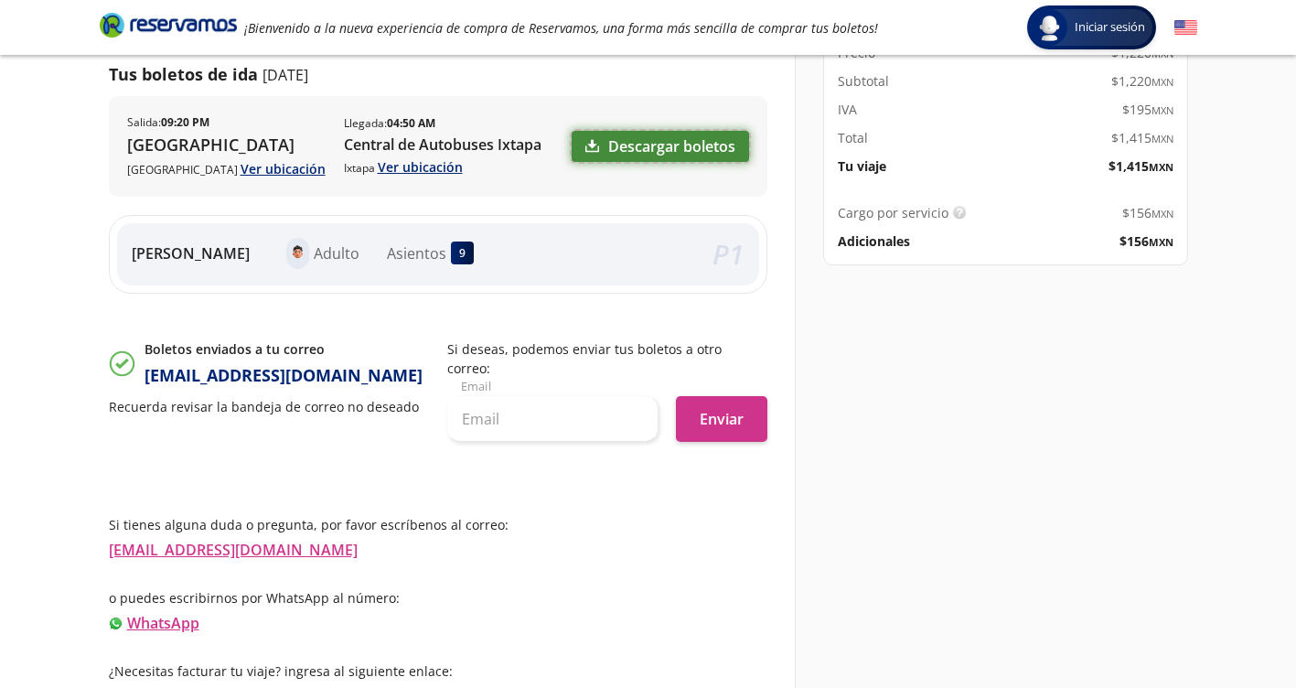
click at [686, 146] on link "Descargar boletos" at bounding box center [660, 146] width 177 height 31
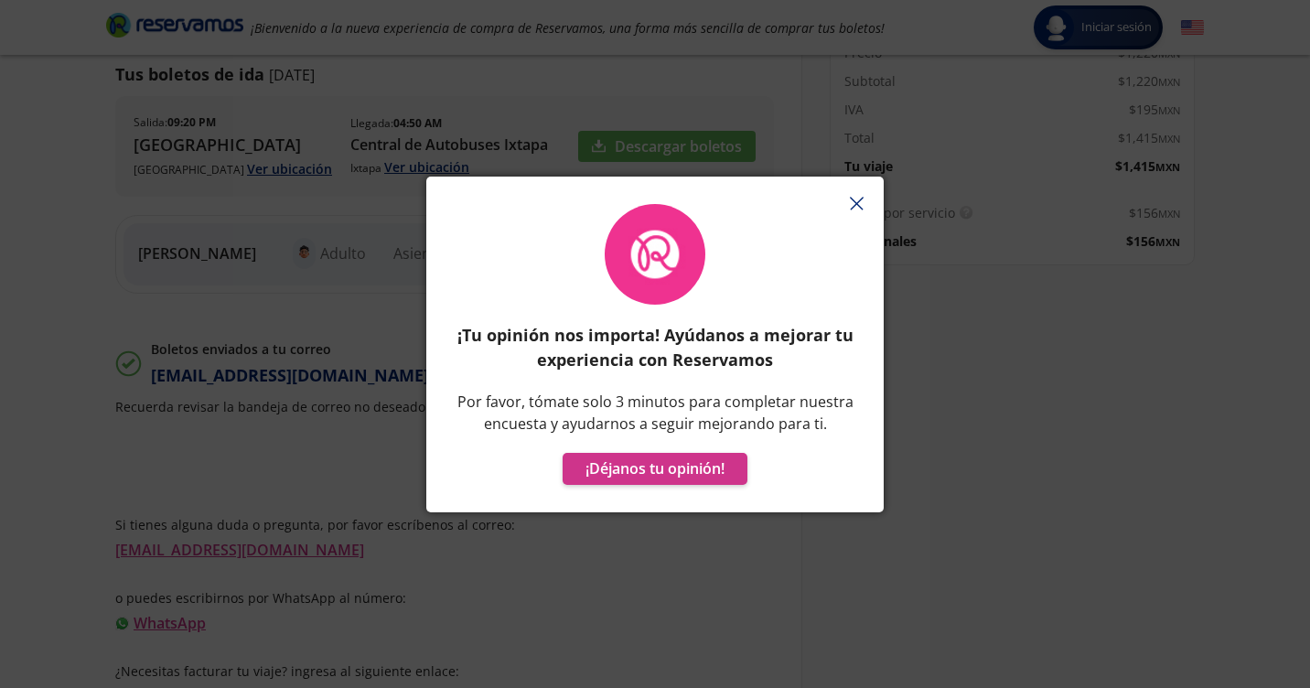
click at [863, 205] on button "button" at bounding box center [855, 203] width 27 height 27
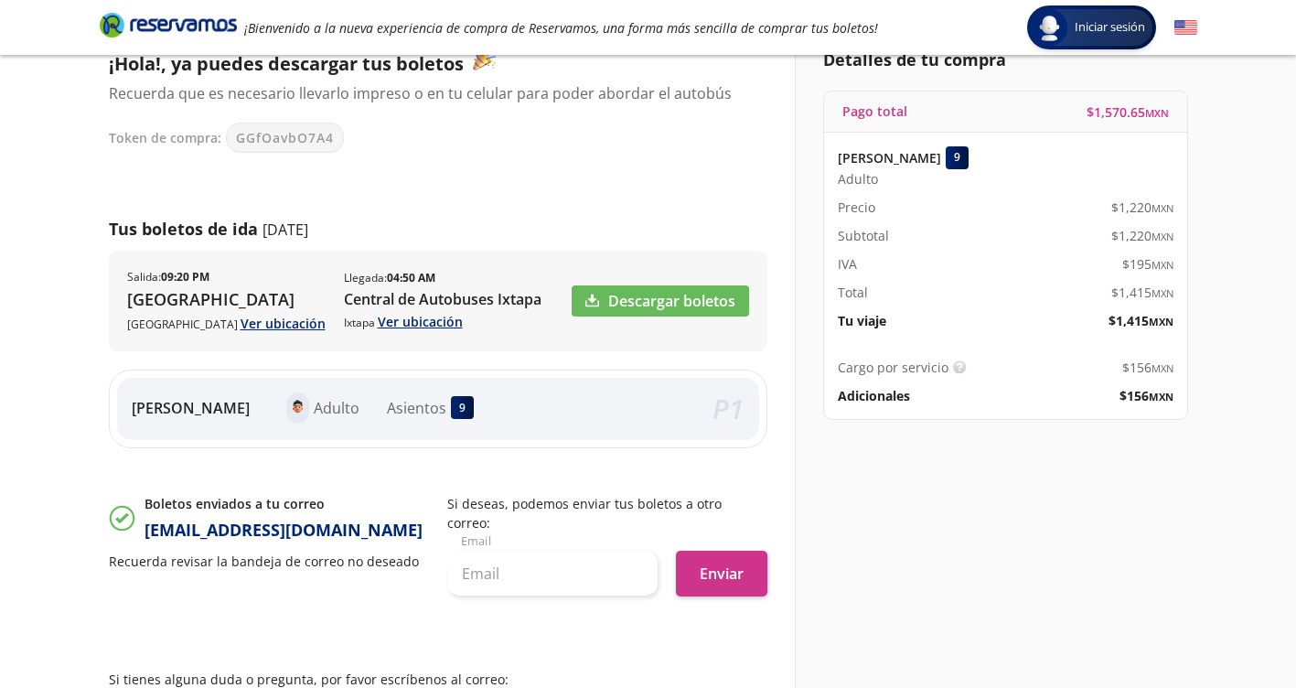
scroll to position [0, 0]
